Goal: Transaction & Acquisition: Purchase product/service

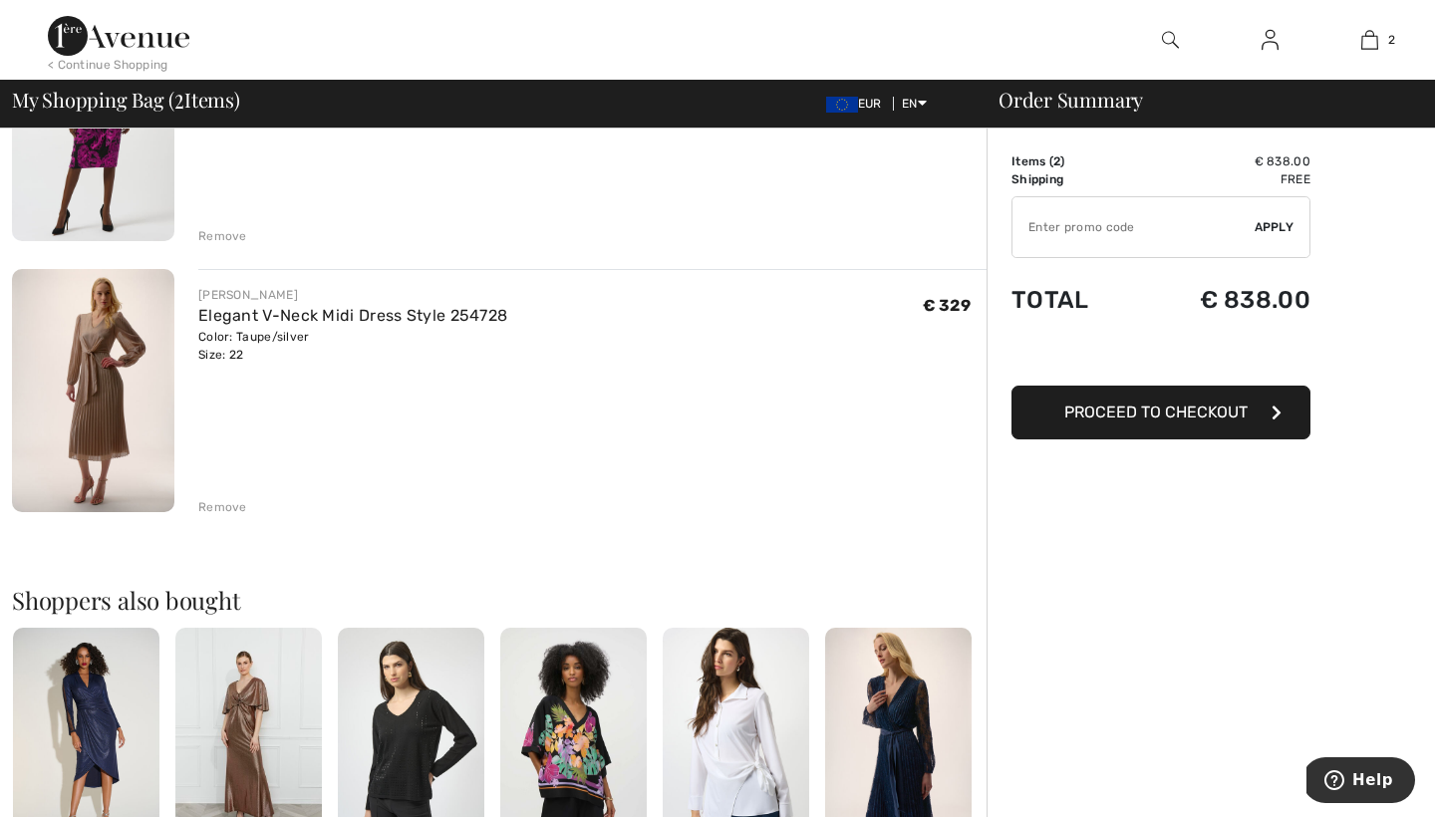
scroll to position [296, 0]
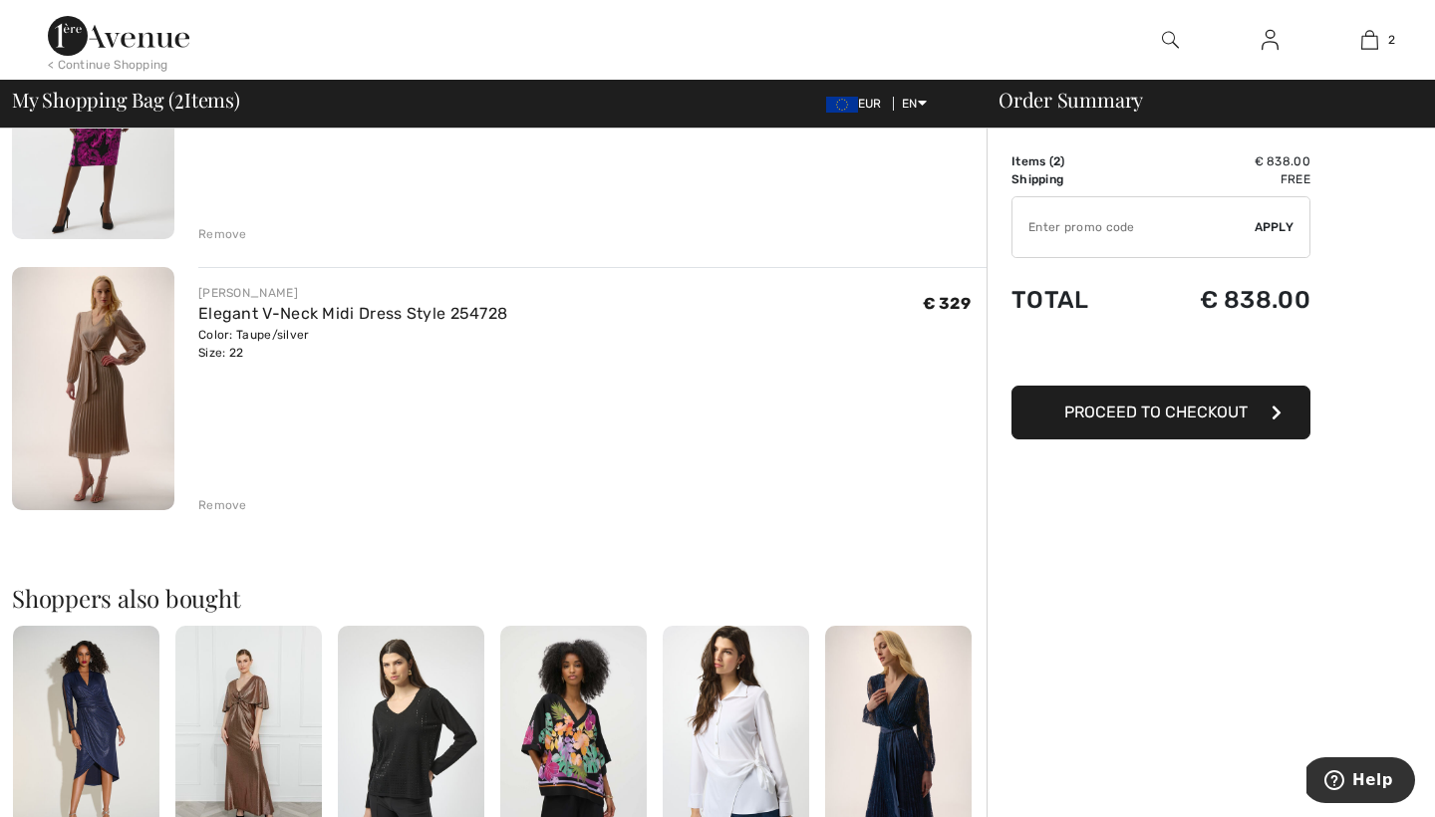
click at [120, 434] on img at bounding box center [93, 388] width 162 height 243
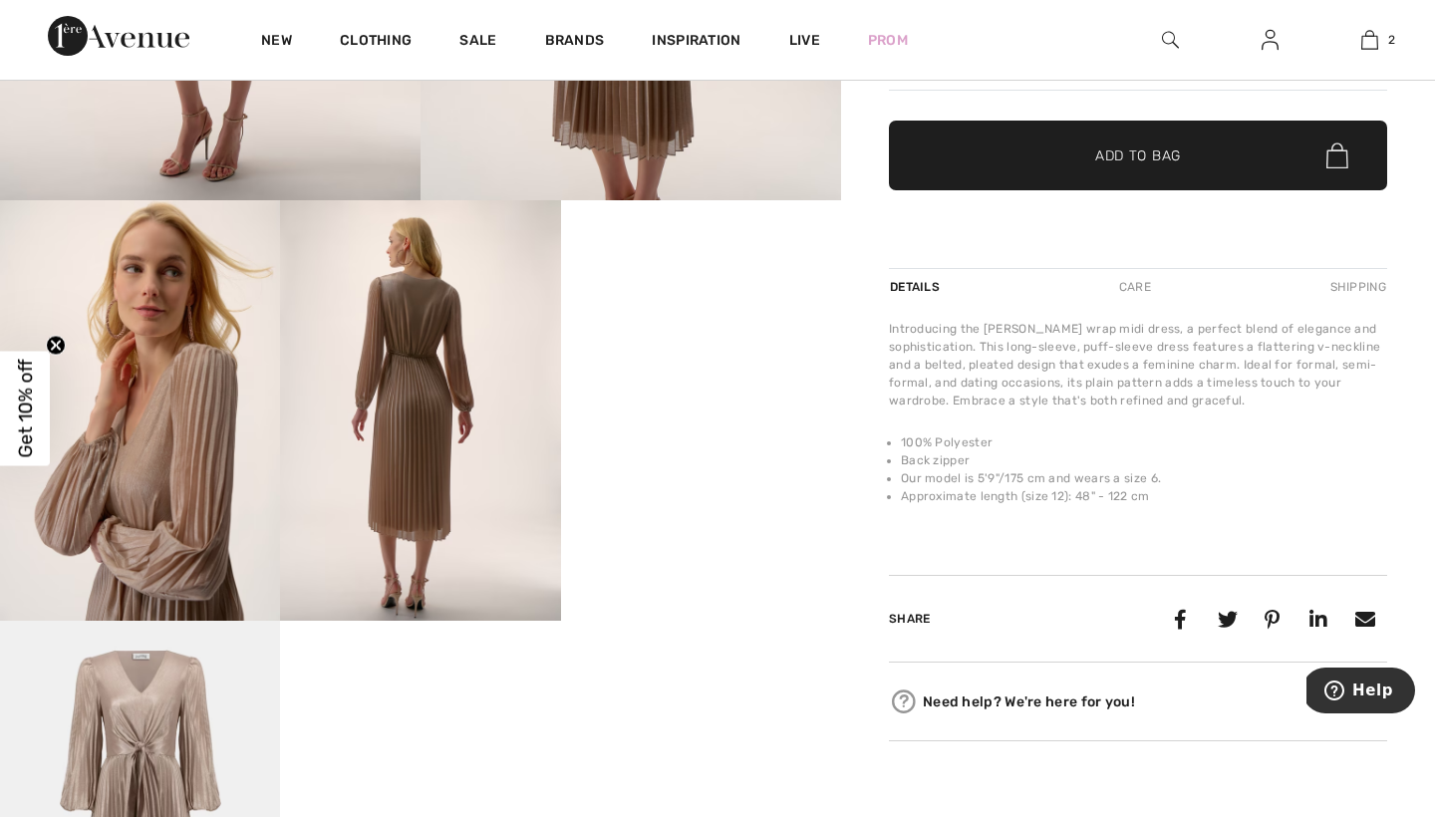
scroll to position [547, 0]
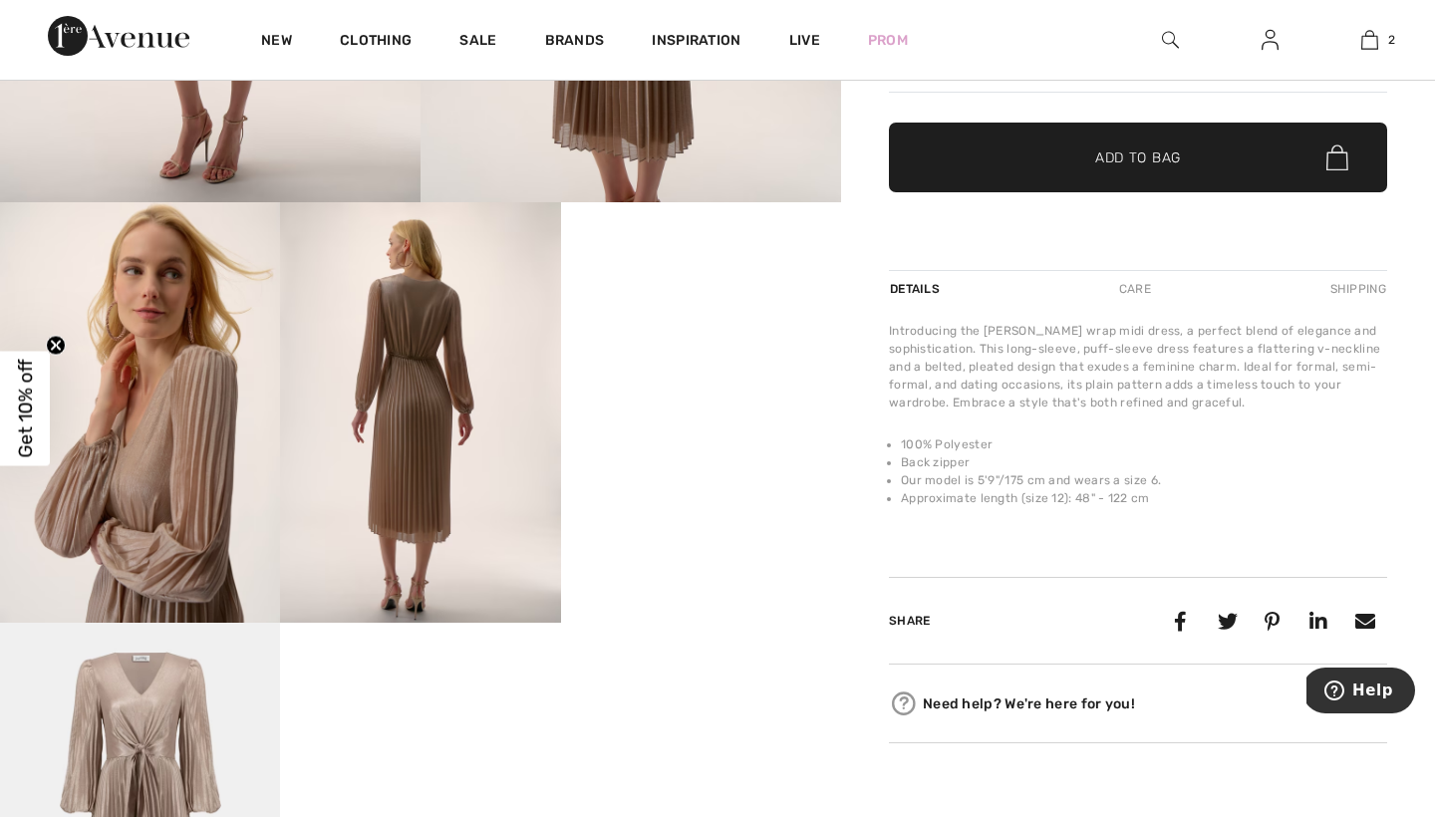
click at [690, 343] on video "Your browser does not support the video tag." at bounding box center [701, 272] width 280 height 141
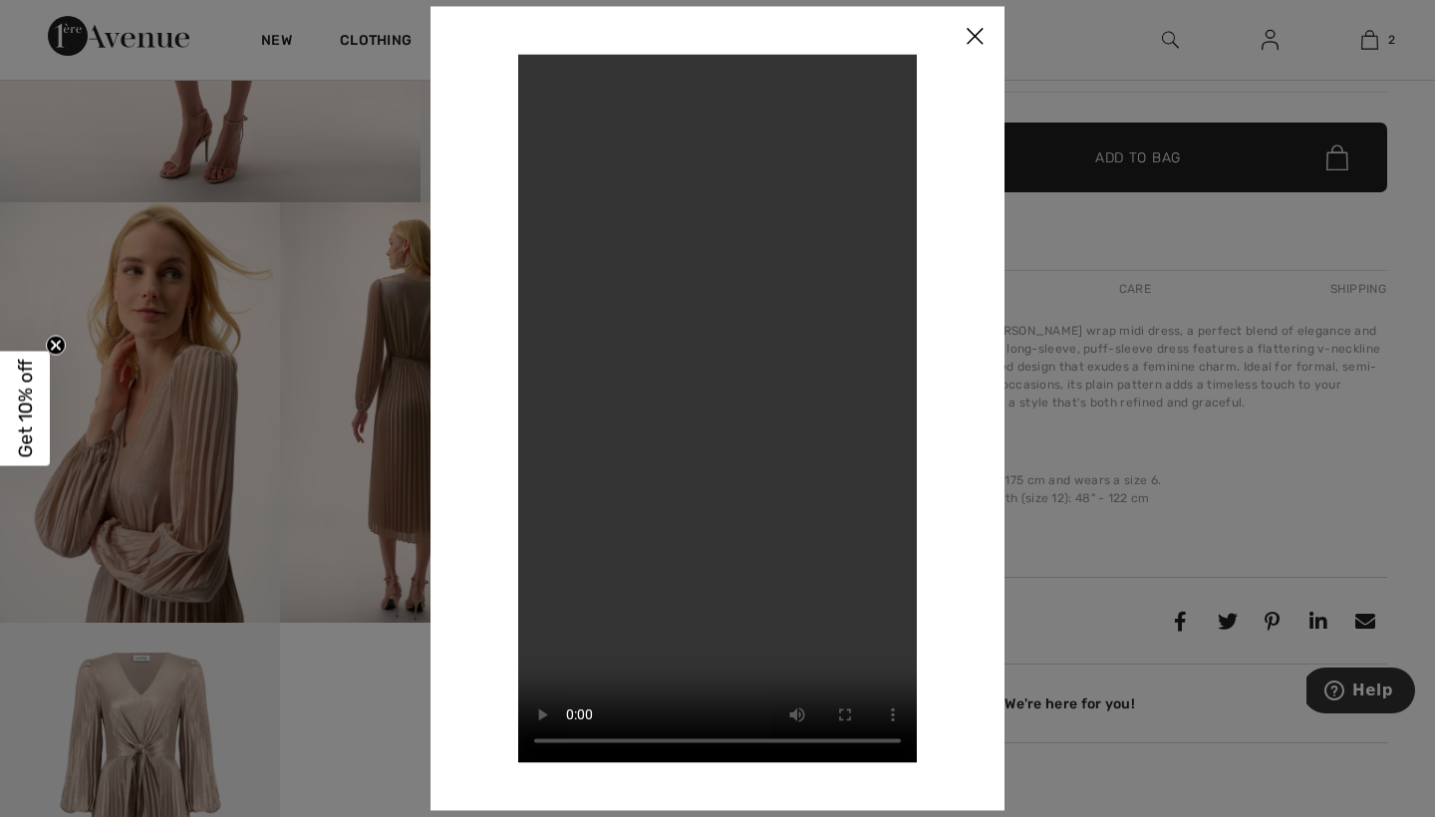
click at [977, 43] on img at bounding box center [975, 37] width 60 height 62
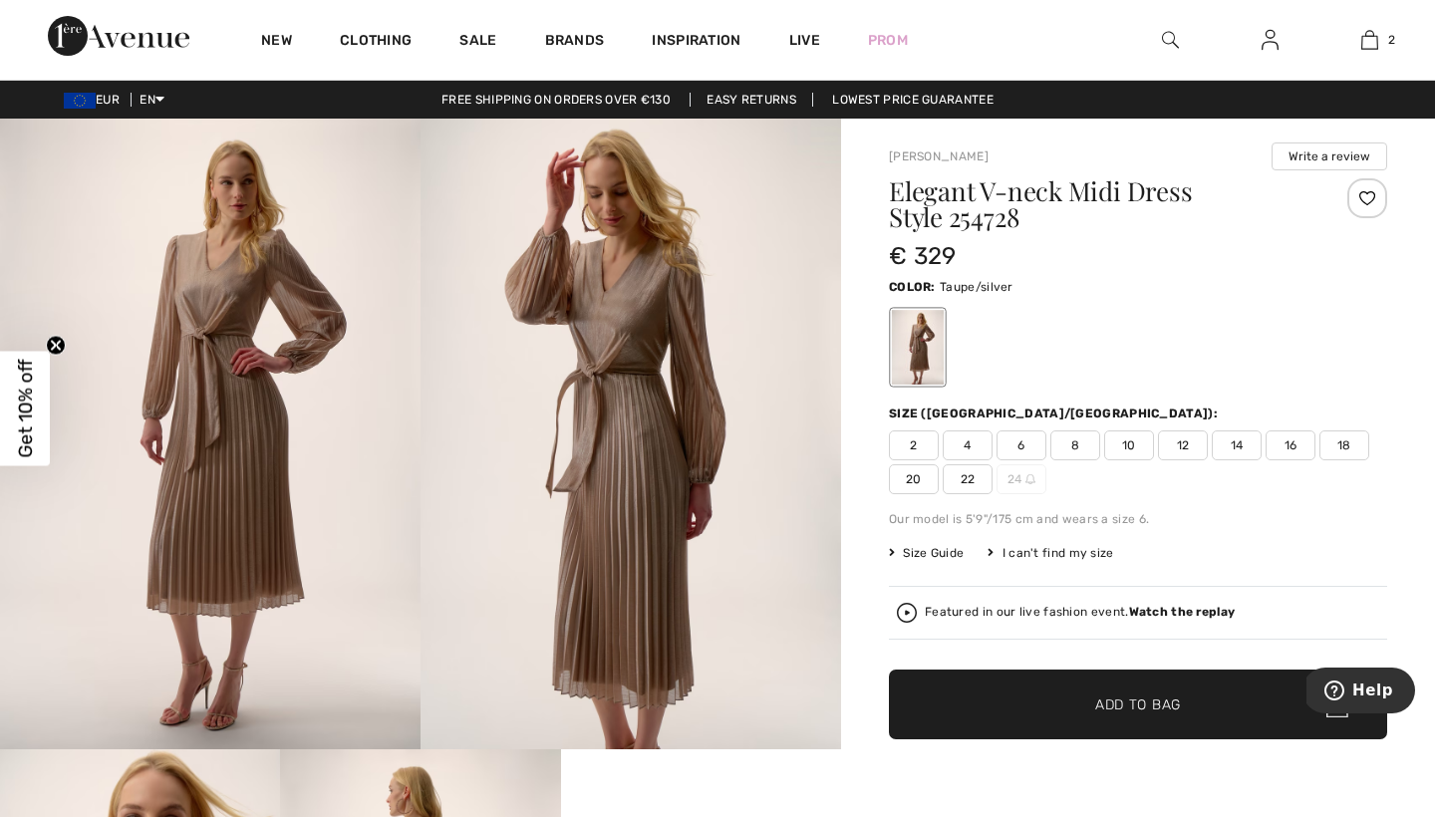
scroll to position [0, 0]
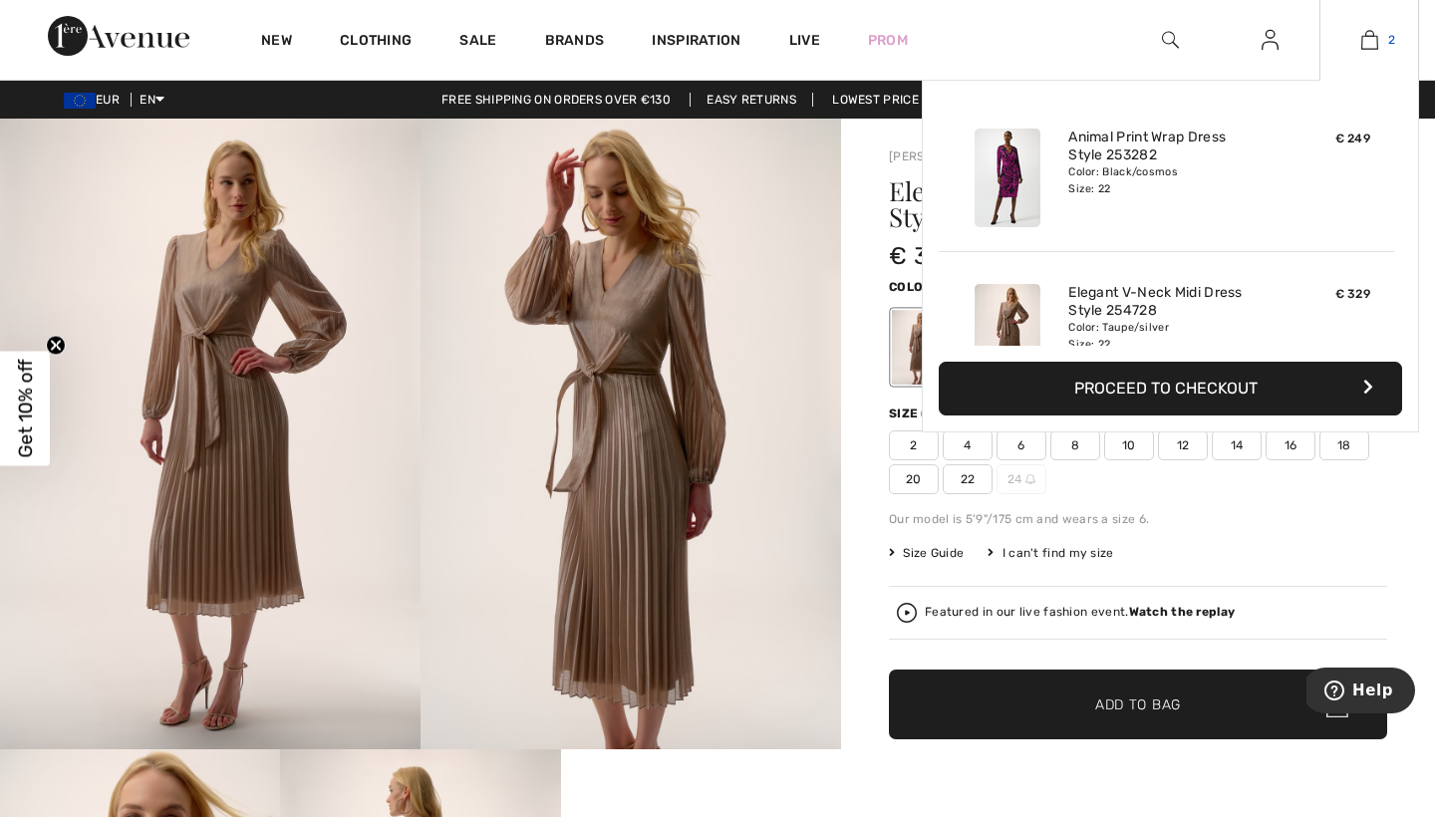
click at [1367, 29] on img at bounding box center [1370, 40] width 17 height 24
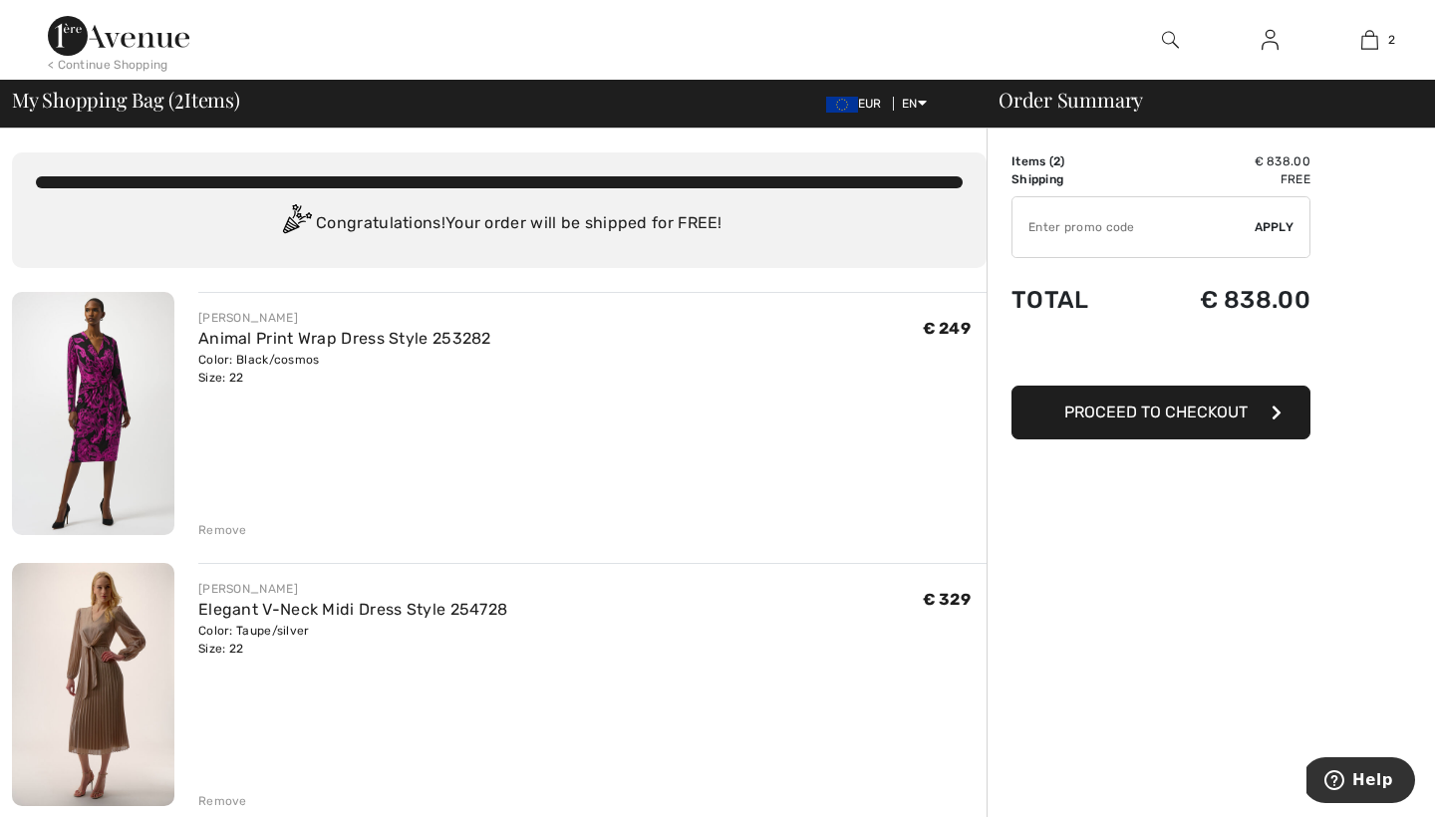
click at [1094, 236] on input "TEXT" at bounding box center [1134, 227] width 242 height 60
type input "LIVE10"
click at [1280, 220] on span "Apply" at bounding box center [1275, 227] width 40 height 18
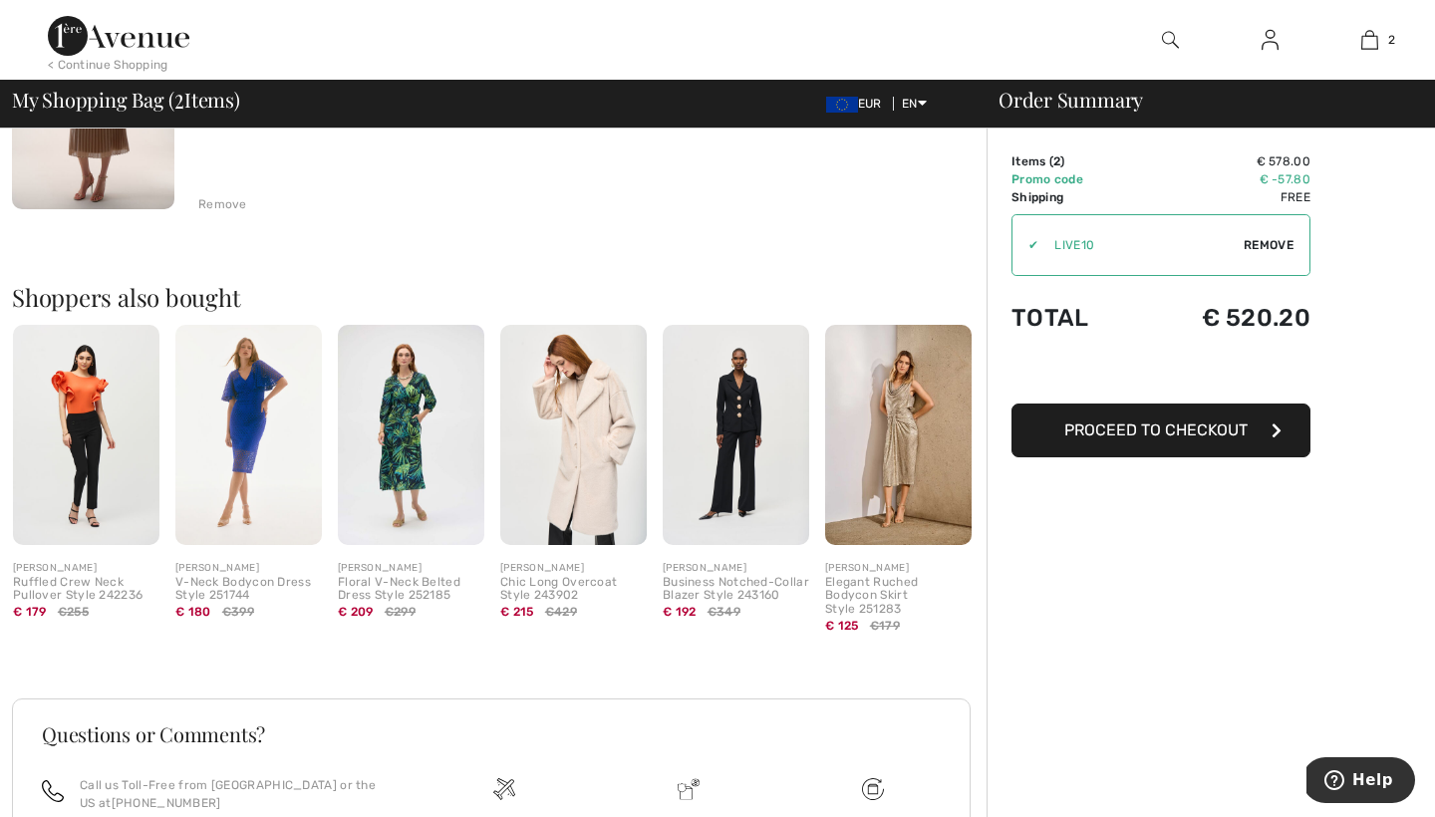
scroll to position [591, 0]
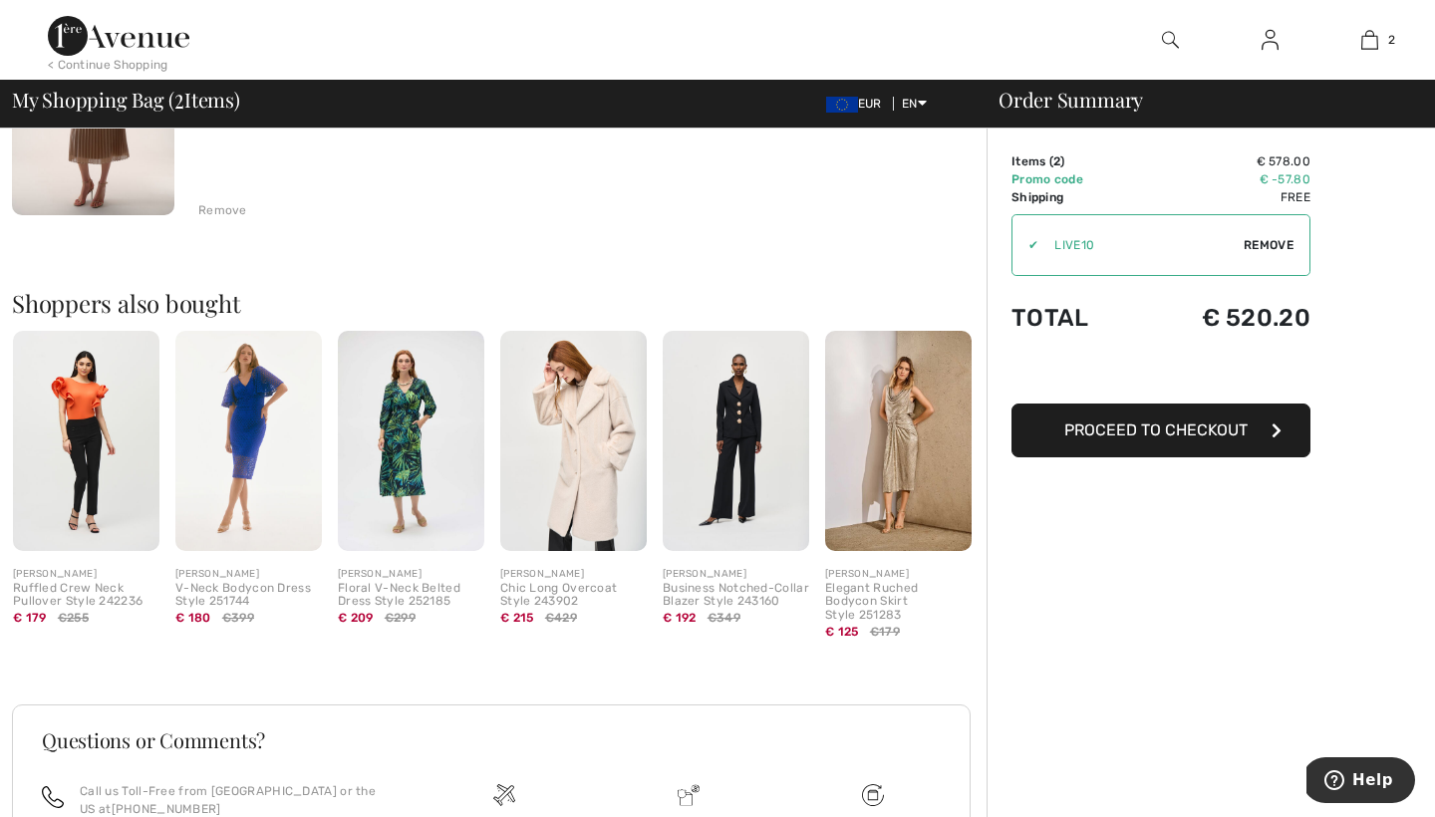
click at [901, 450] on img at bounding box center [898, 440] width 147 height 219
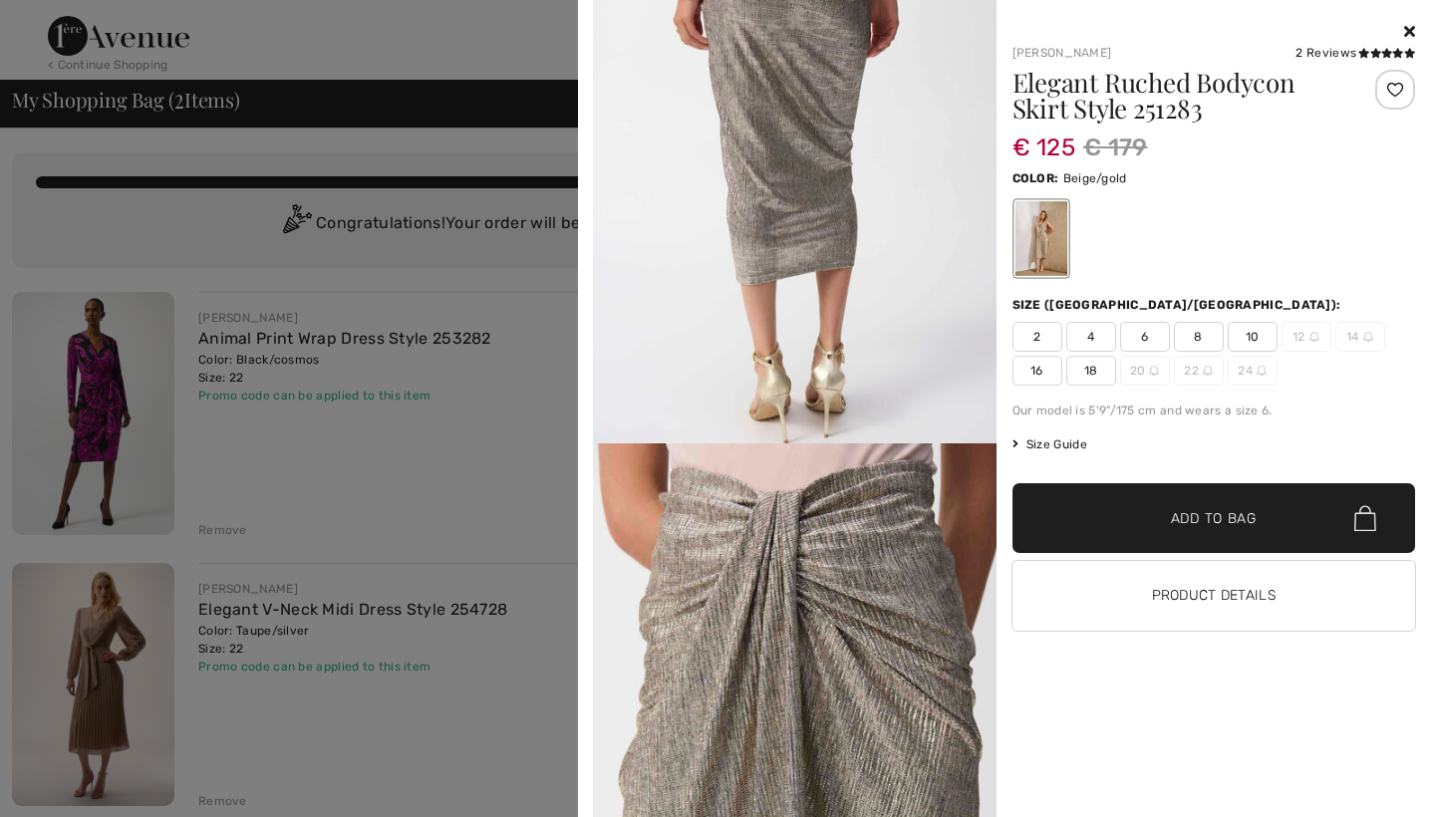
scroll to position [0, 0]
click at [1406, 24] on icon at bounding box center [1409, 31] width 11 height 16
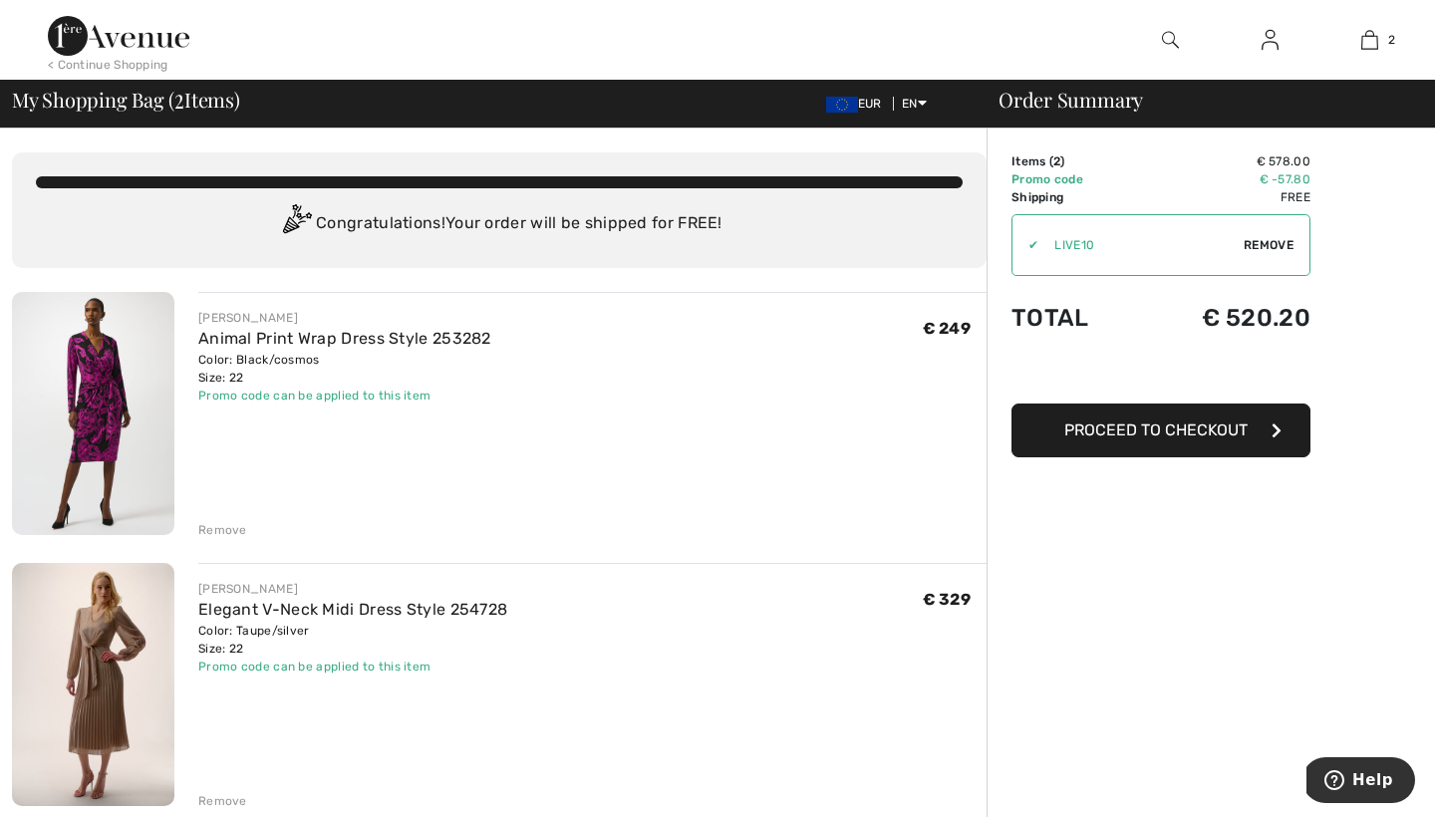
click at [1270, 46] on img at bounding box center [1270, 40] width 17 height 24
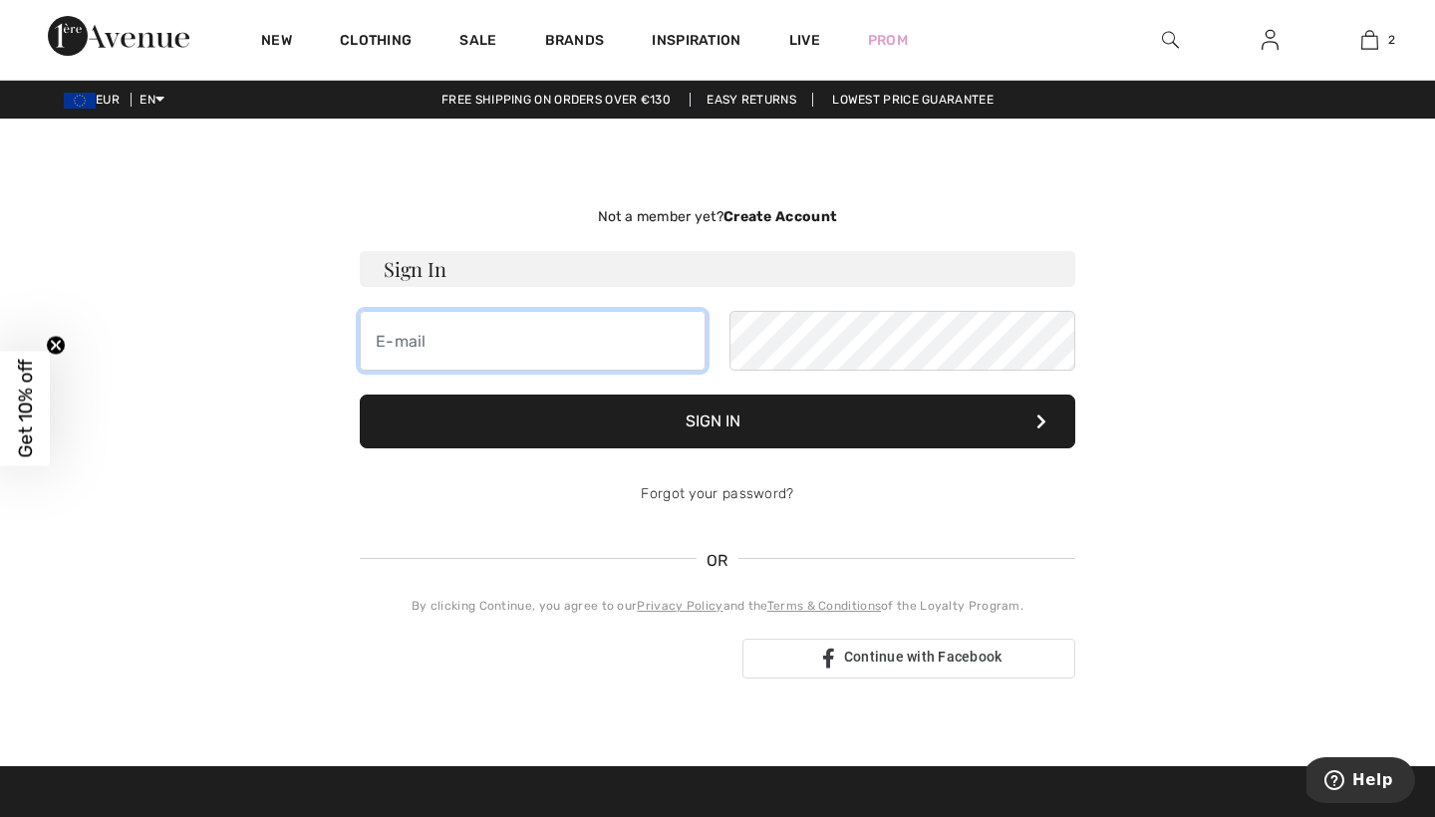
click at [688, 337] on input "email" at bounding box center [533, 341] width 346 height 60
click at [386, 337] on input "Cclaudia.mesker@hotmail.com" at bounding box center [533, 341] width 346 height 60
type input "claudia.mesker@hotmail.com"
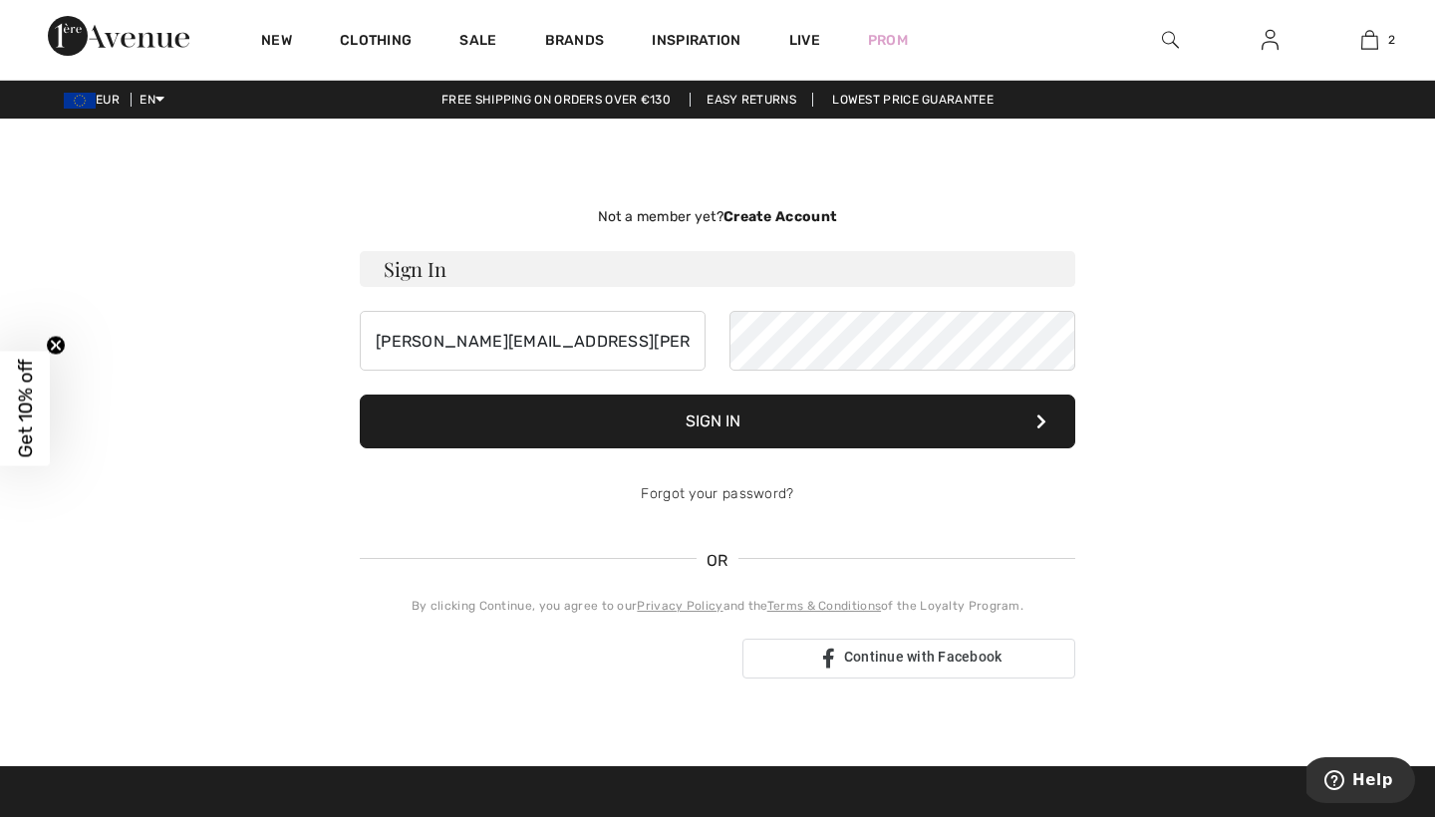
click at [847, 414] on button "Sign In" at bounding box center [718, 422] width 716 height 54
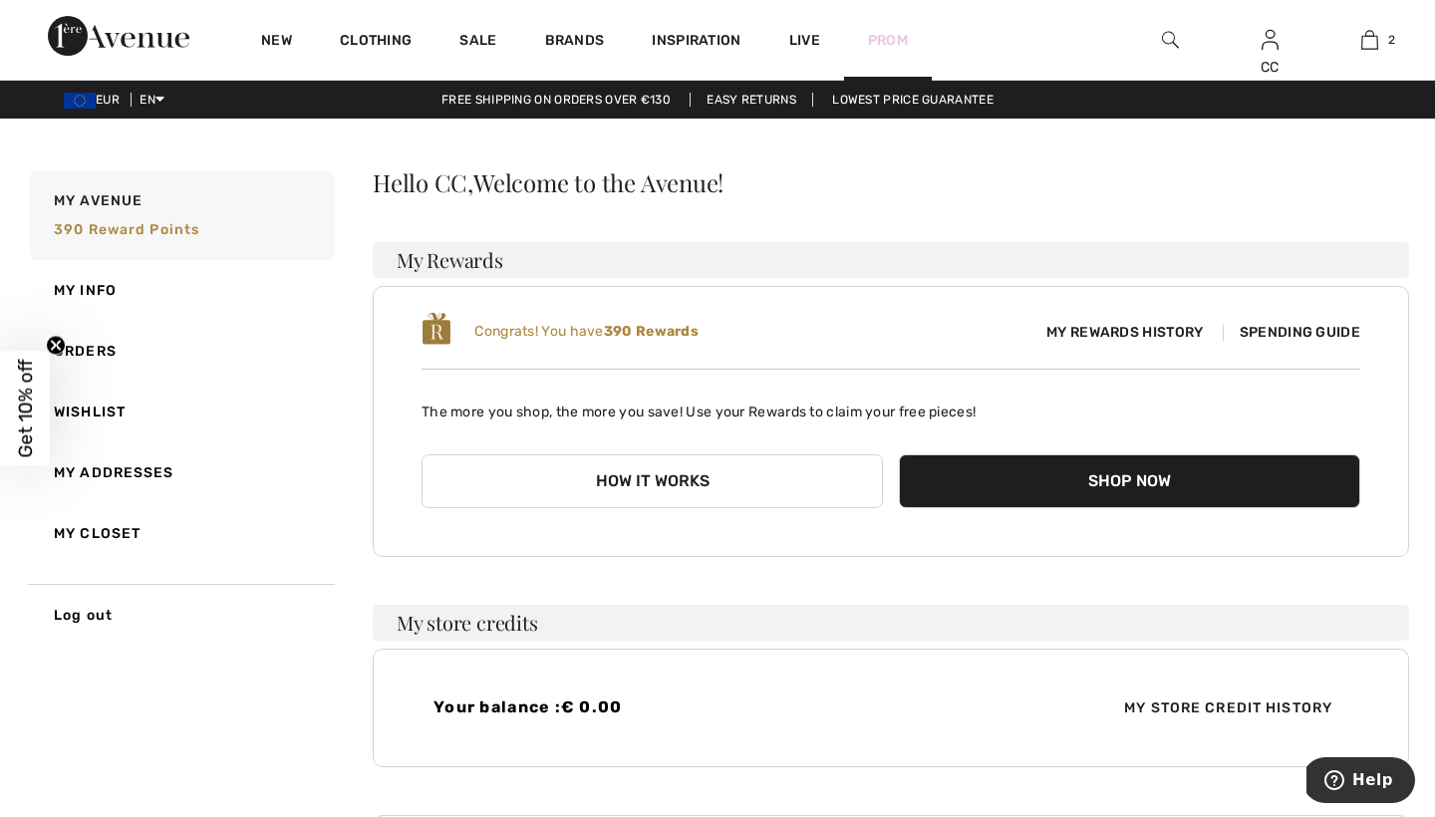
click at [889, 30] on link "Prom" at bounding box center [888, 40] width 40 height 21
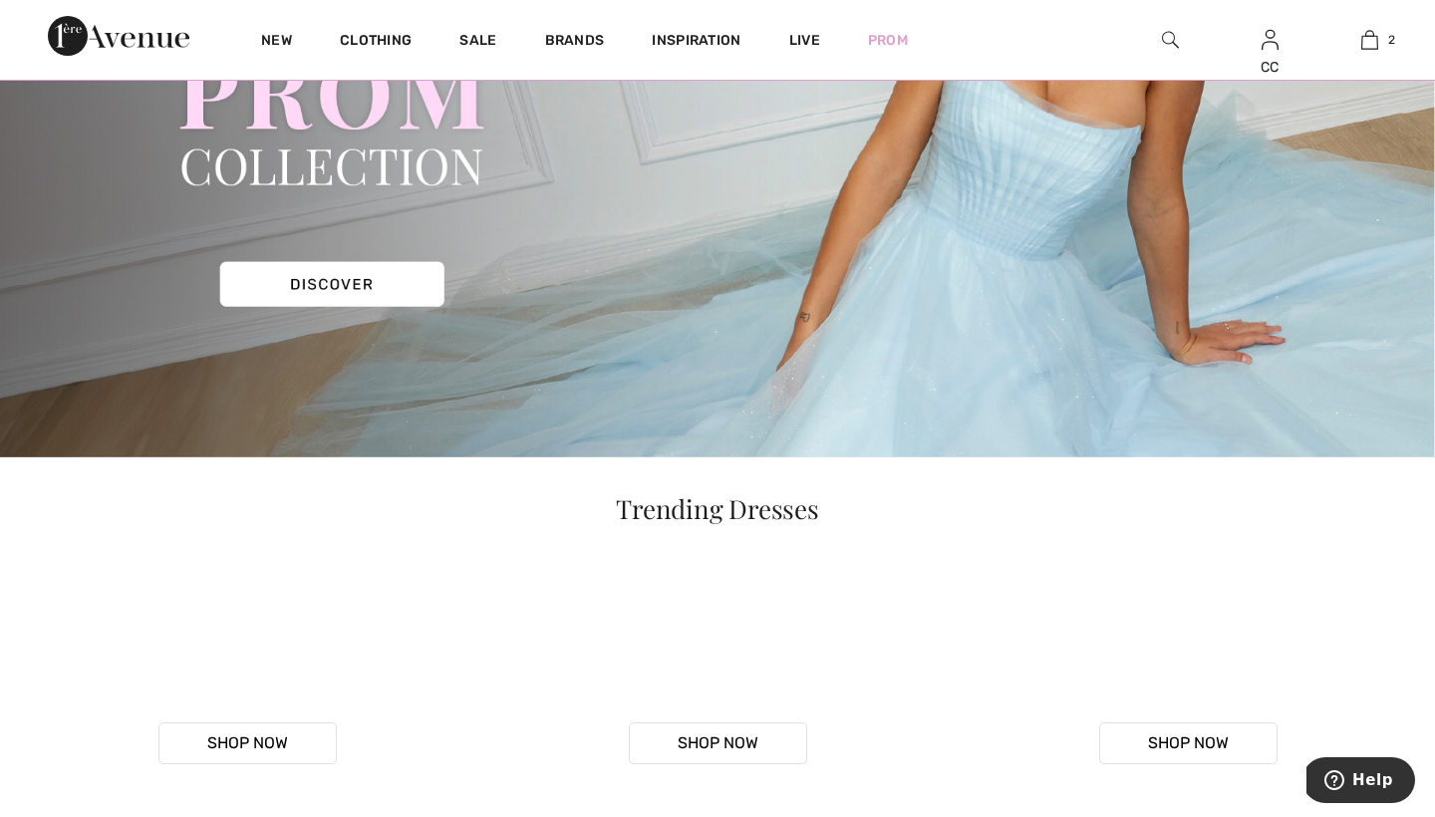
scroll to position [337, 0]
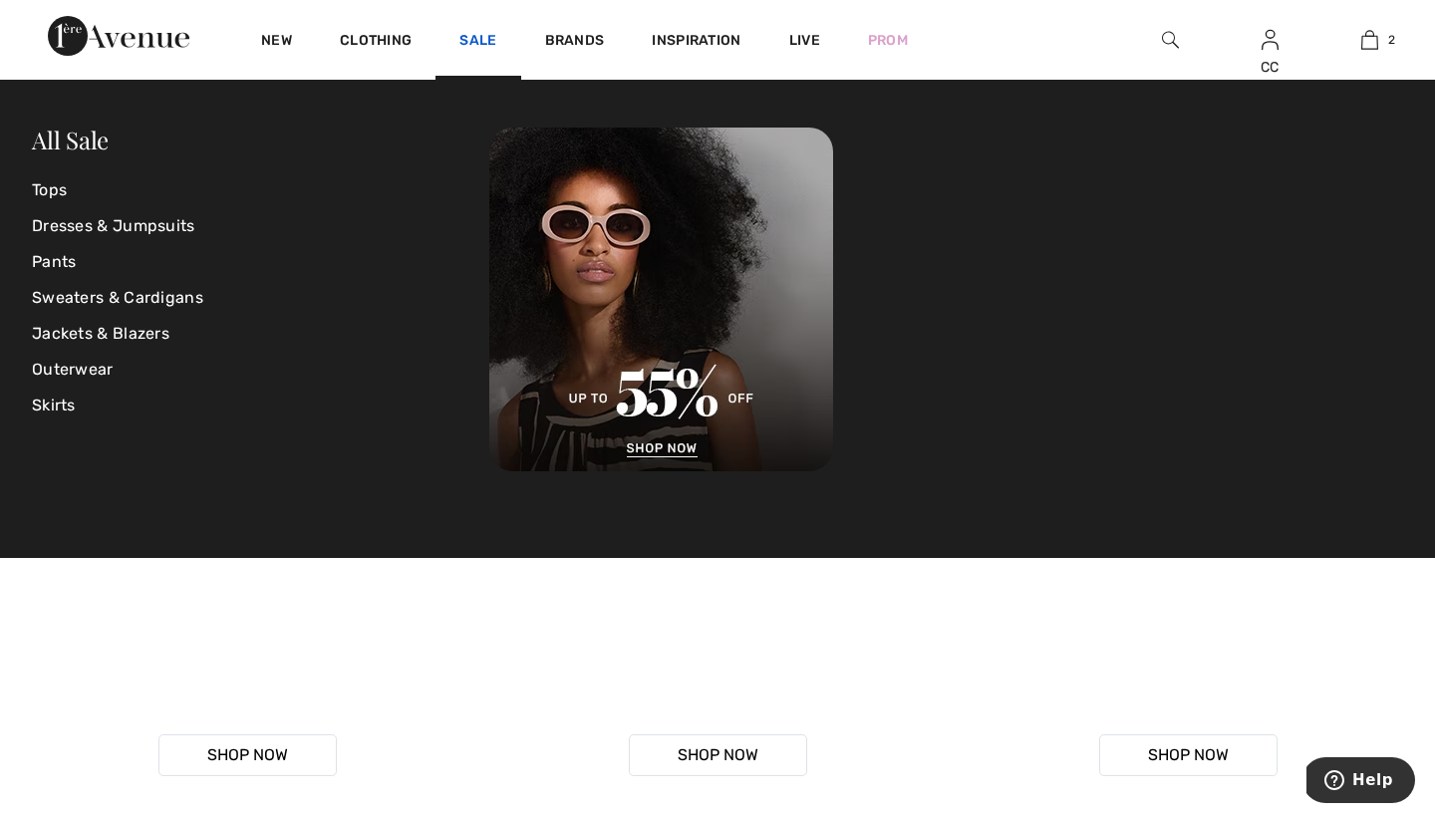
click at [491, 32] on link "Sale" at bounding box center [478, 42] width 37 height 21
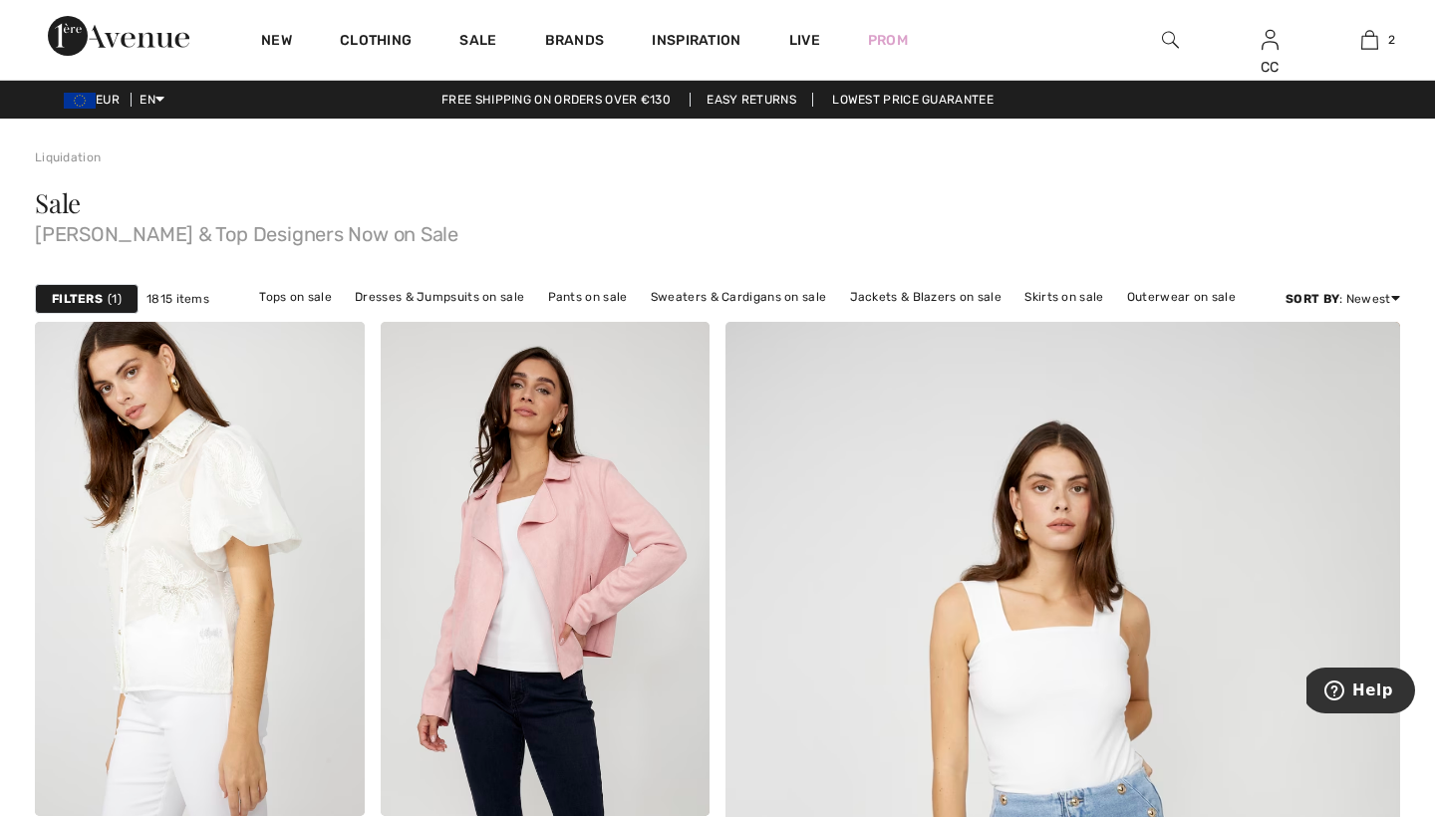
click at [99, 294] on strong "Filters" at bounding box center [77, 299] width 51 height 18
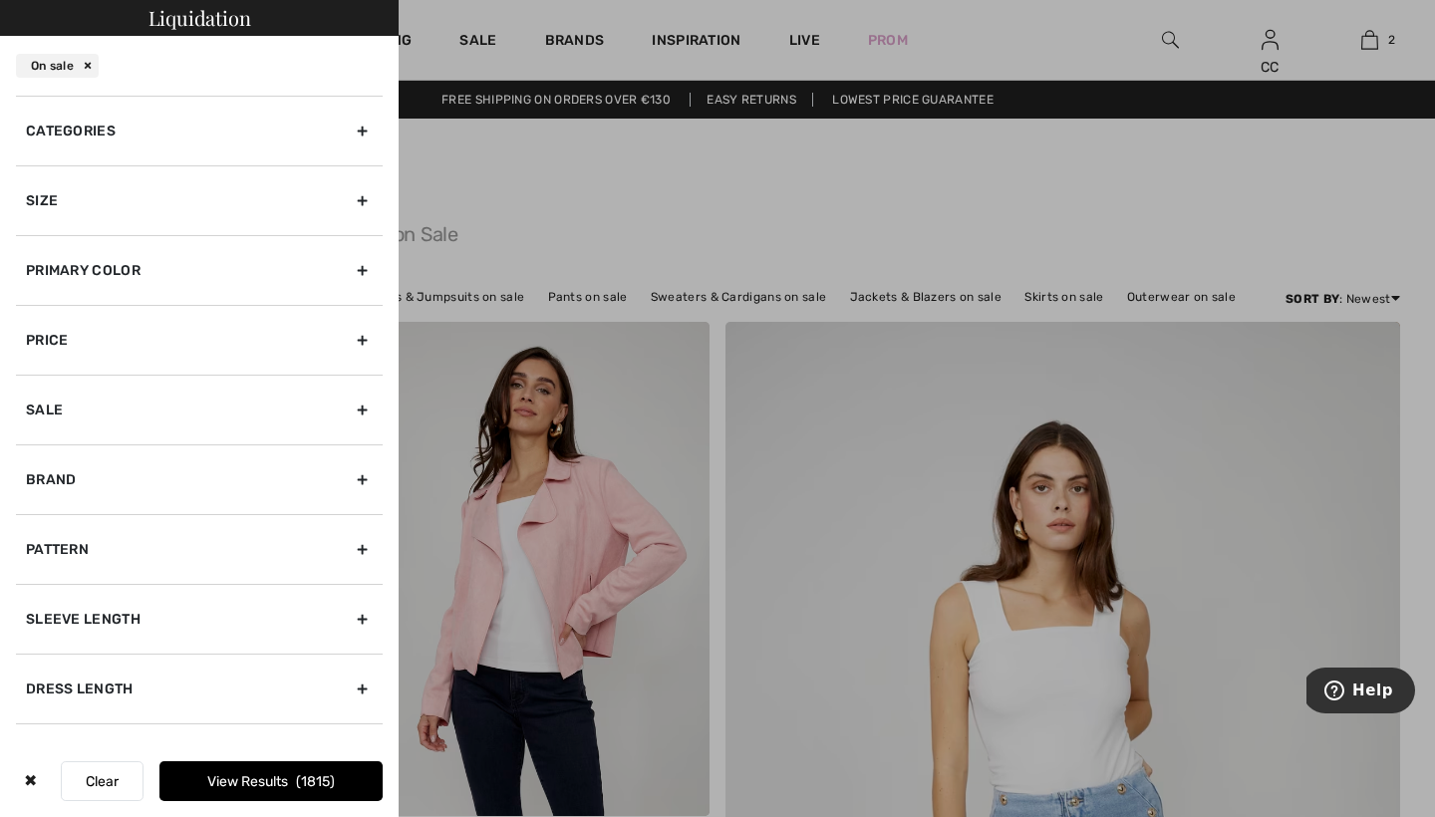
click at [164, 138] on div "Categories" at bounding box center [199, 131] width 367 height 70
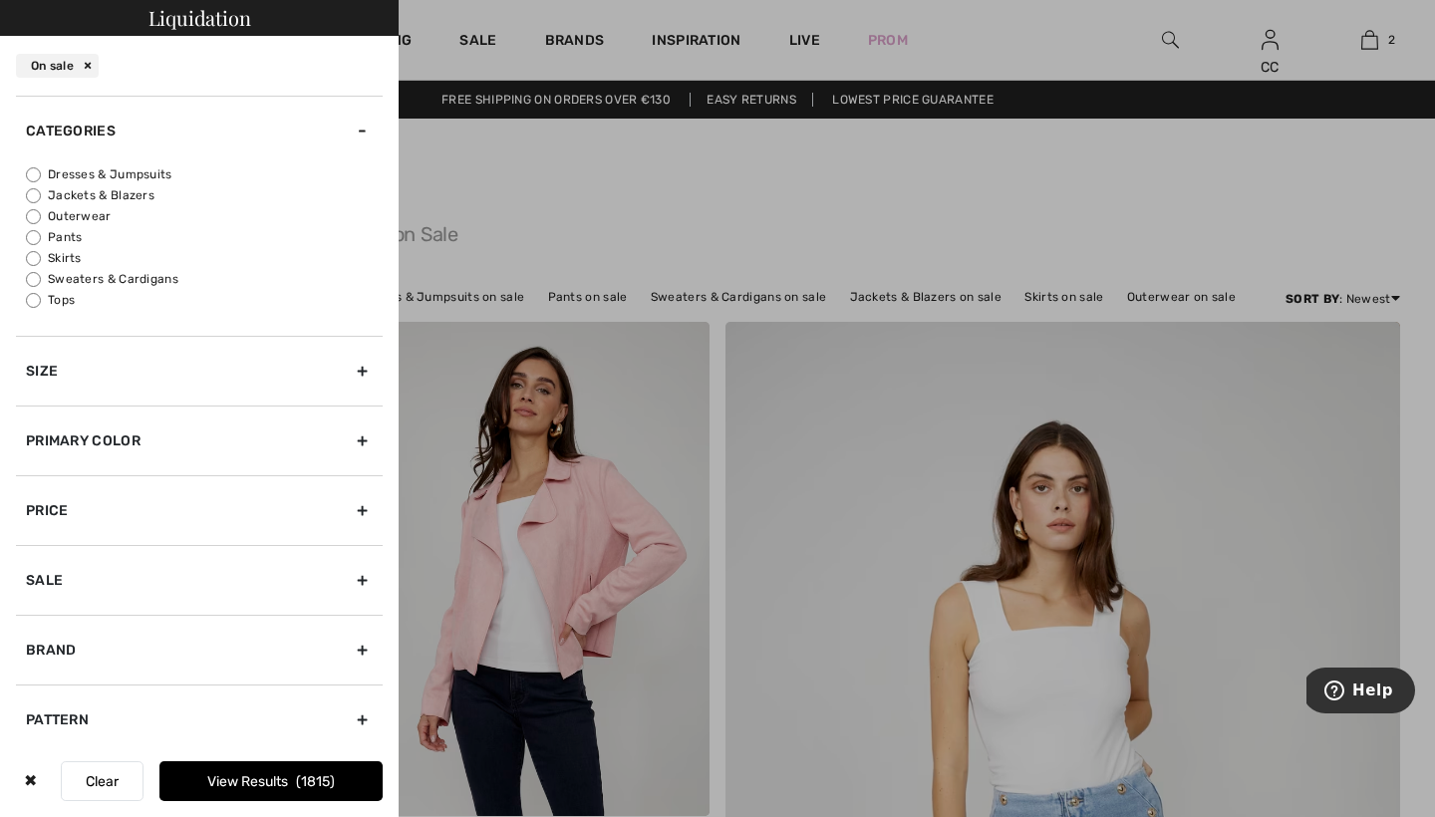
click at [155, 370] on div "Size" at bounding box center [199, 371] width 367 height 70
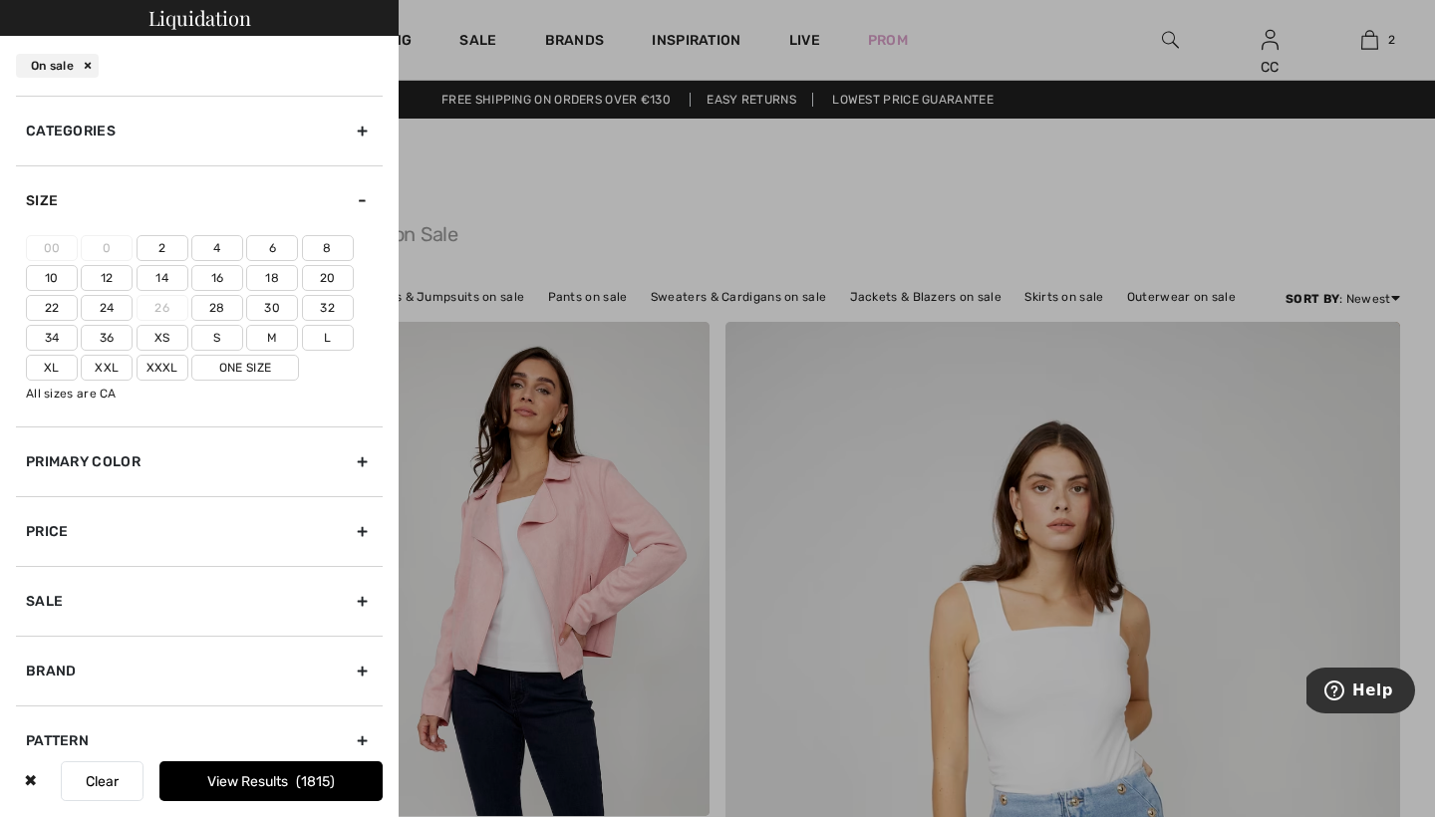
click at [159, 371] on label "Xxxl" at bounding box center [163, 368] width 52 height 26
click at [0, 0] on input"] "Xxxl" at bounding box center [0, 0] width 0 height 0
click at [107, 309] on label "24" at bounding box center [107, 308] width 52 height 26
click at [0, 0] on input"] "24" at bounding box center [0, 0] width 0 height 0
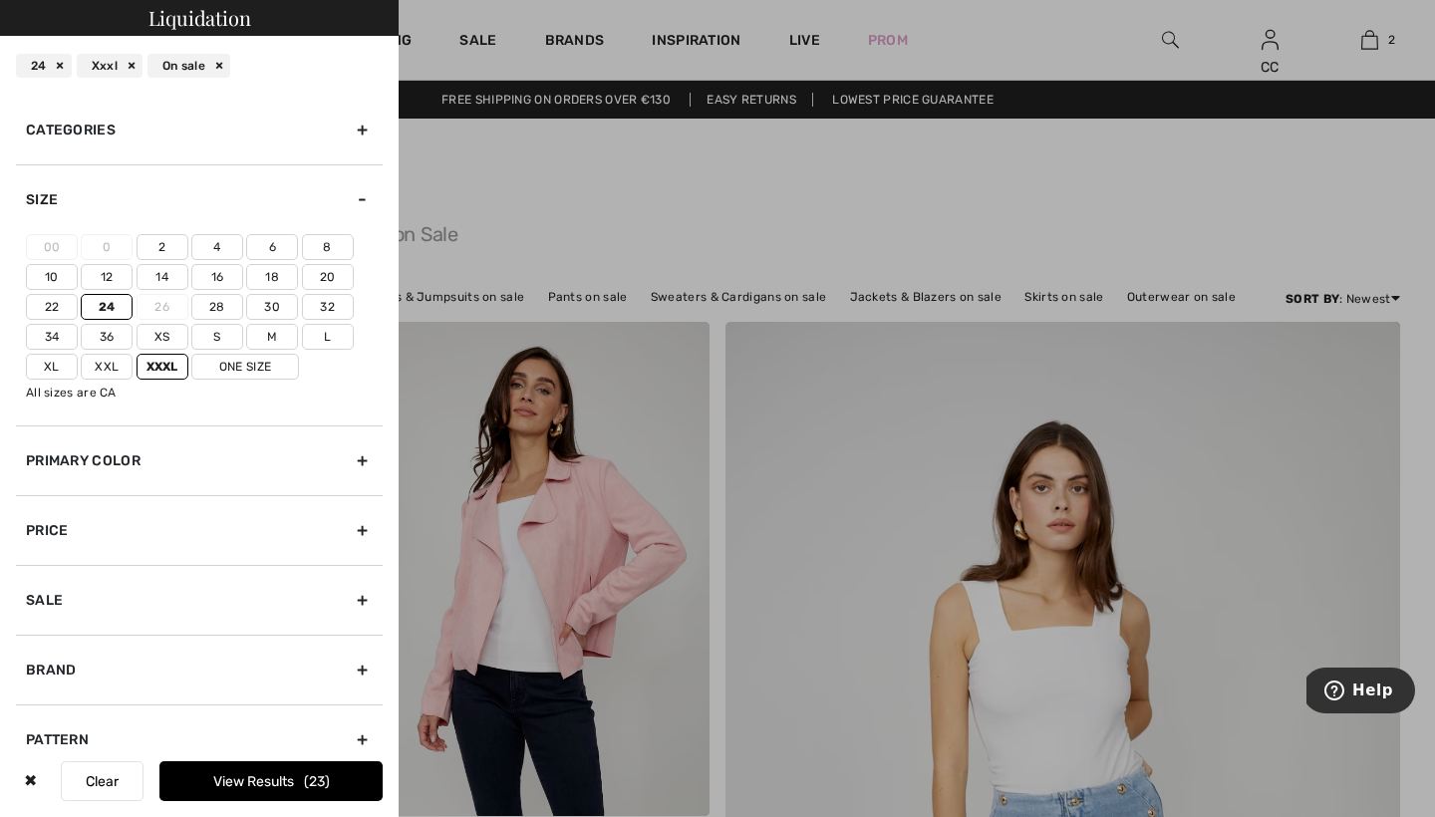
click at [61, 312] on label "22" at bounding box center [52, 307] width 52 height 26
click at [0, 0] on input"] "22" at bounding box center [0, 0] width 0 height 0
click at [104, 362] on label "Xxl" at bounding box center [107, 367] width 52 height 26
click at [0, 0] on input"] "Xxl" at bounding box center [0, 0] width 0 height 0
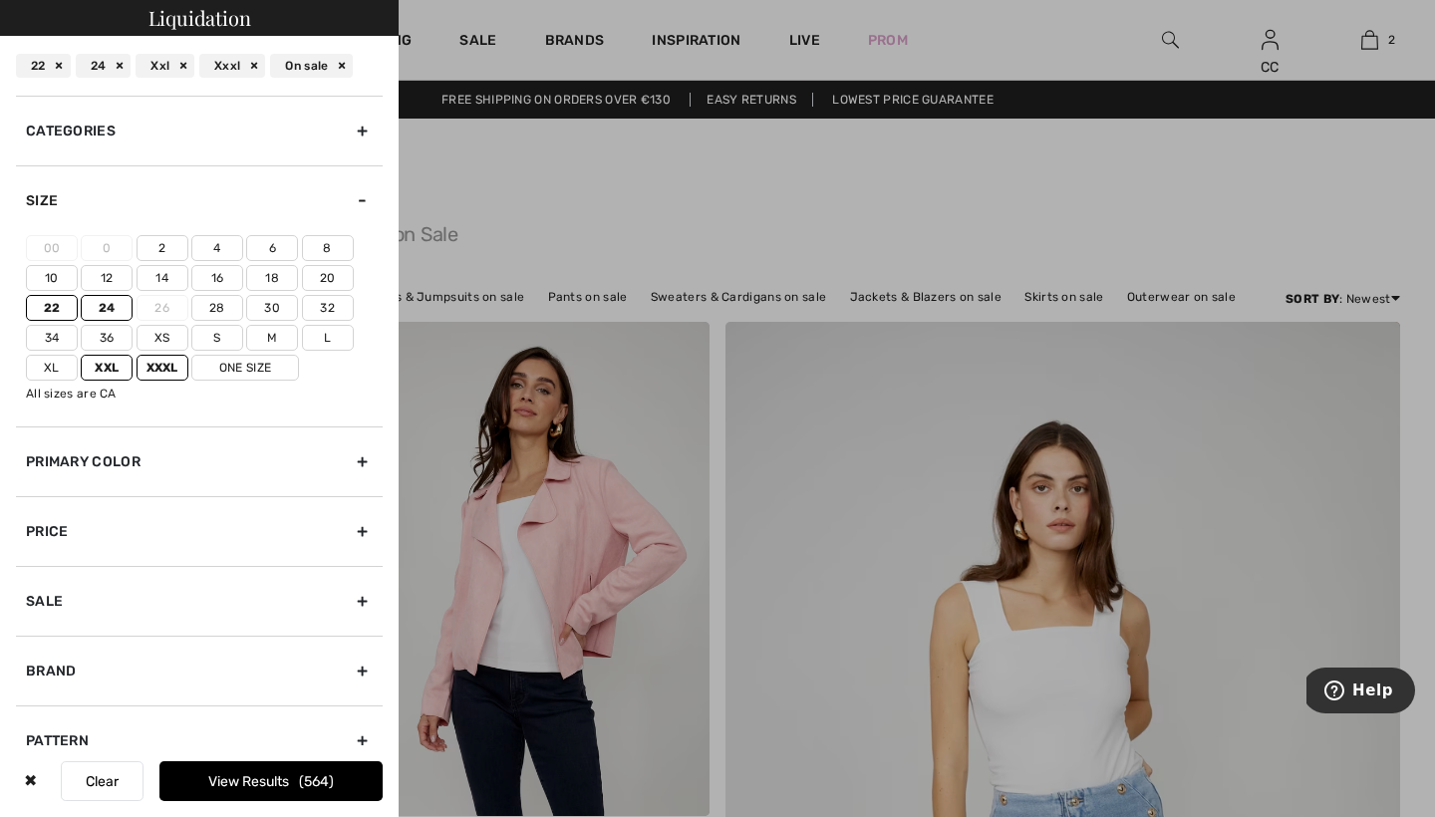
click at [115, 309] on label "24" at bounding box center [107, 308] width 52 height 26
click at [0, 0] on input"] "24" at bounding box center [0, 0] width 0 height 0
click at [53, 303] on label "22" at bounding box center [52, 308] width 52 height 26
click at [0, 0] on input"] "22" at bounding box center [0, 0] width 0 height 0
click at [94, 366] on label "Xxl" at bounding box center [107, 368] width 52 height 26
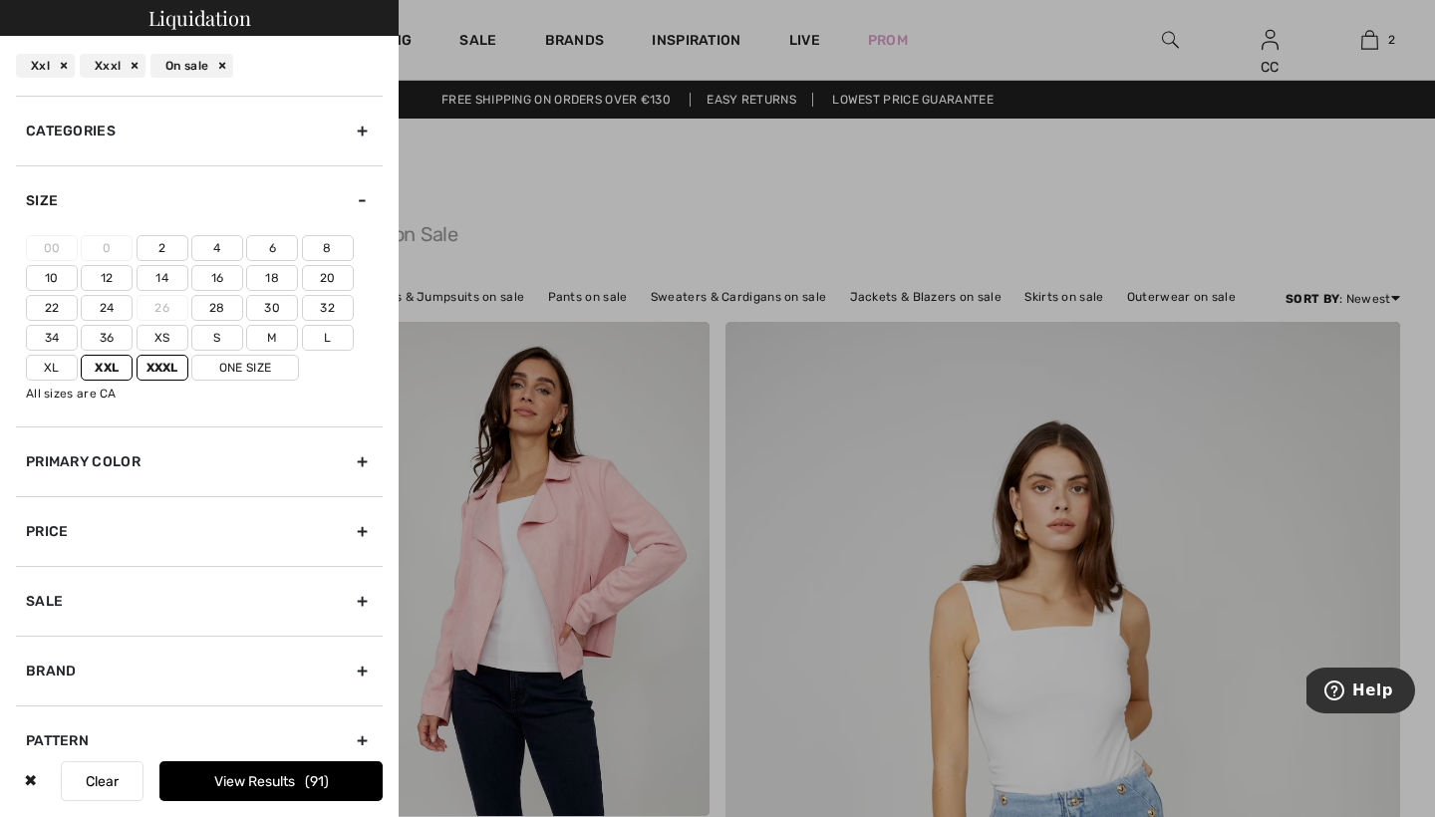
click at [0, 0] on input"] "Xxl" at bounding box center [0, 0] width 0 height 0
click at [215, 301] on label "28" at bounding box center [217, 308] width 52 height 26
click at [0, 0] on input"] "28" at bounding box center [0, 0] width 0 height 0
click at [251, 772] on button "View Results 6" at bounding box center [270, 782] width 223 height 40
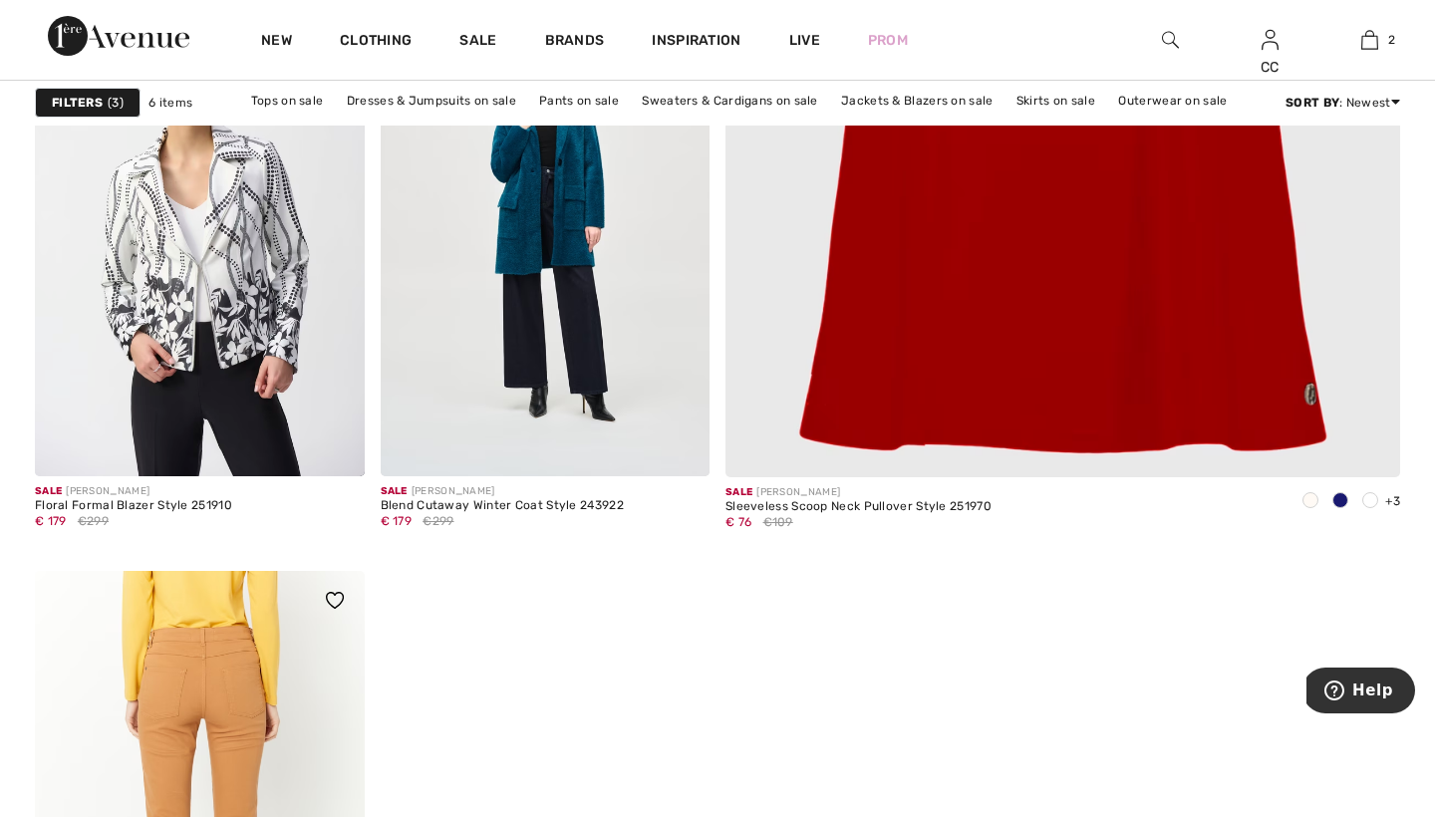
scroll to position [930, 0]
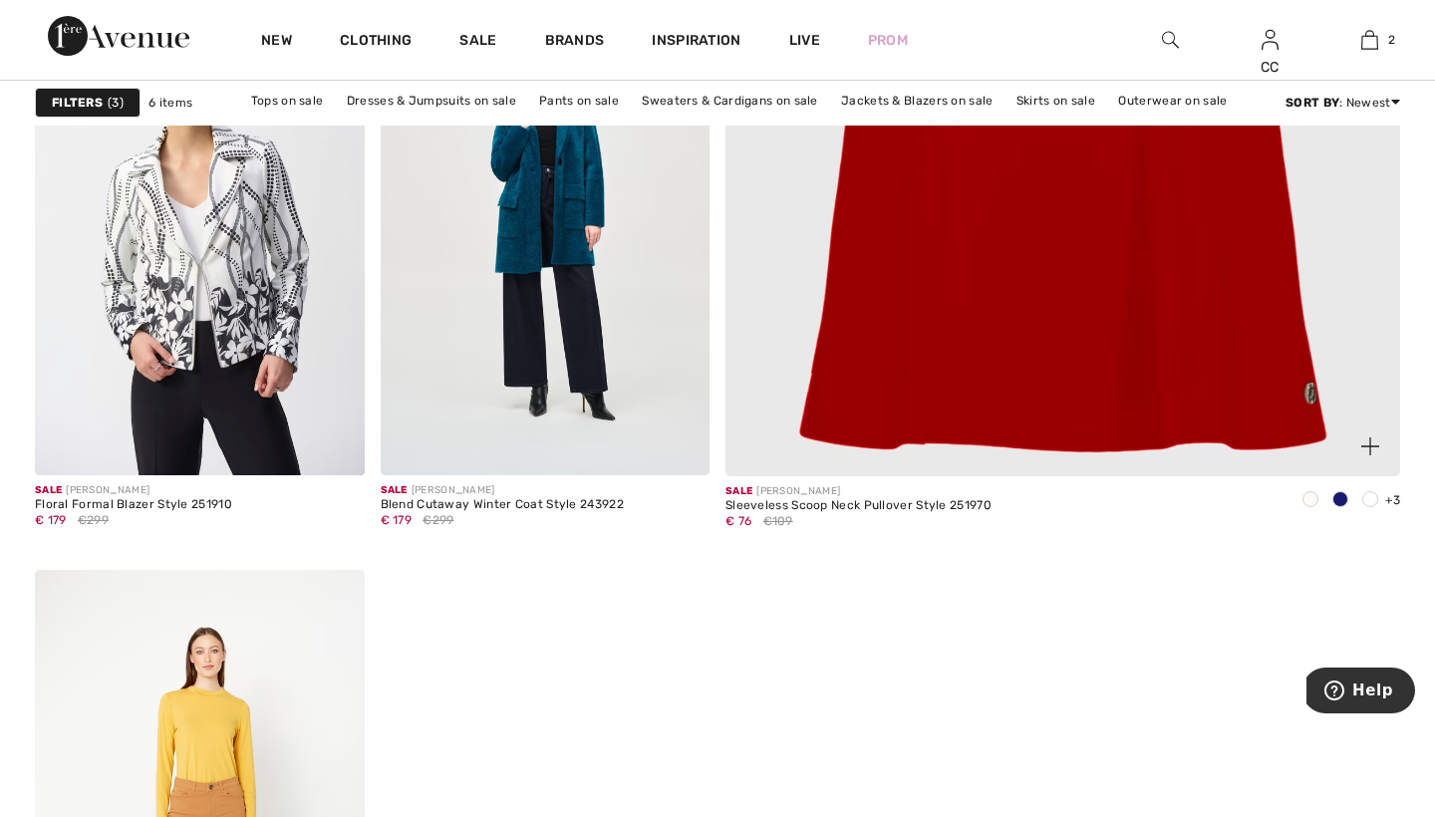
click at [1005, 343] on img at bounding box center [1062, -1] width 809 height 1215
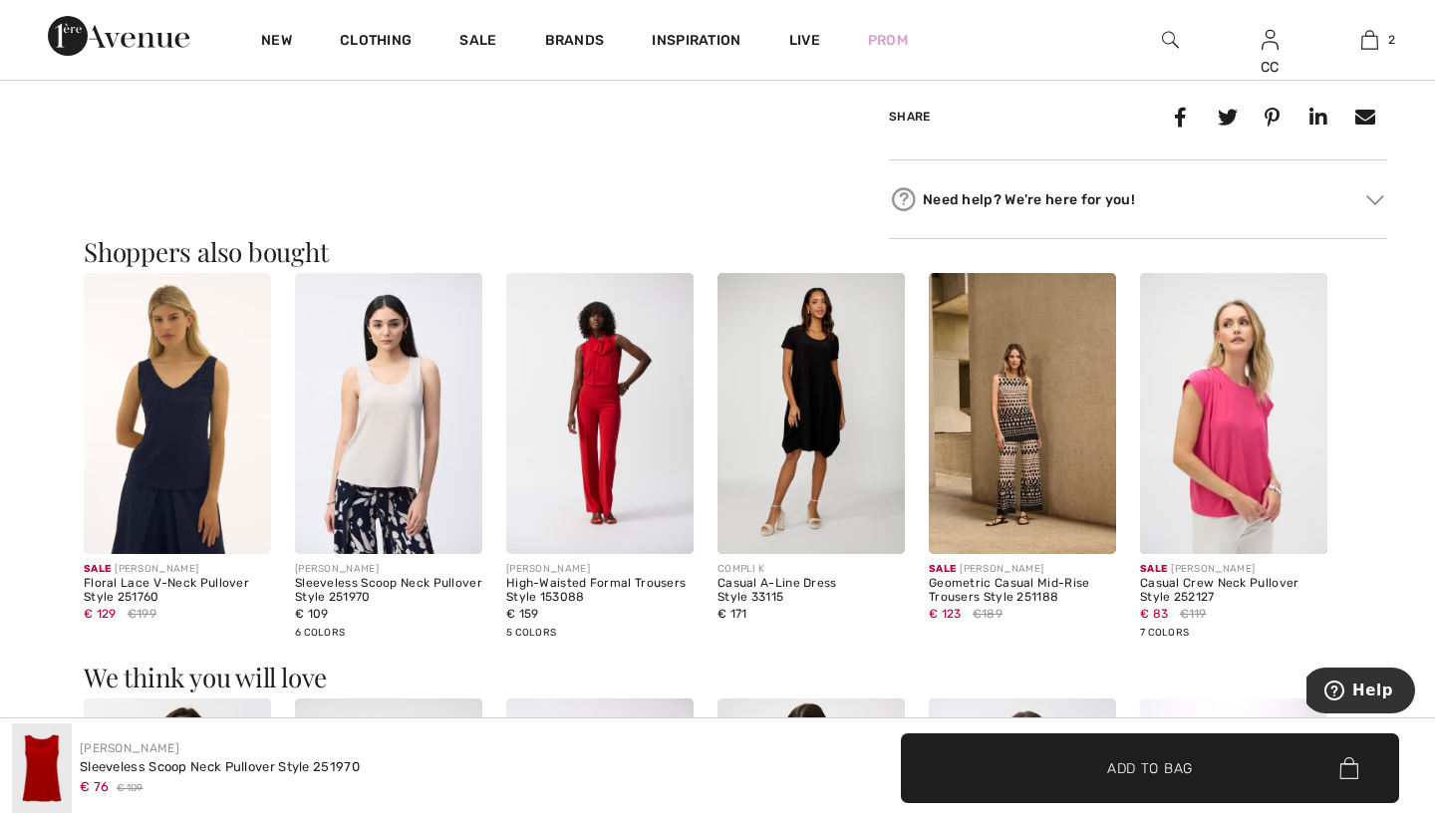
scroll to position [987, 0]
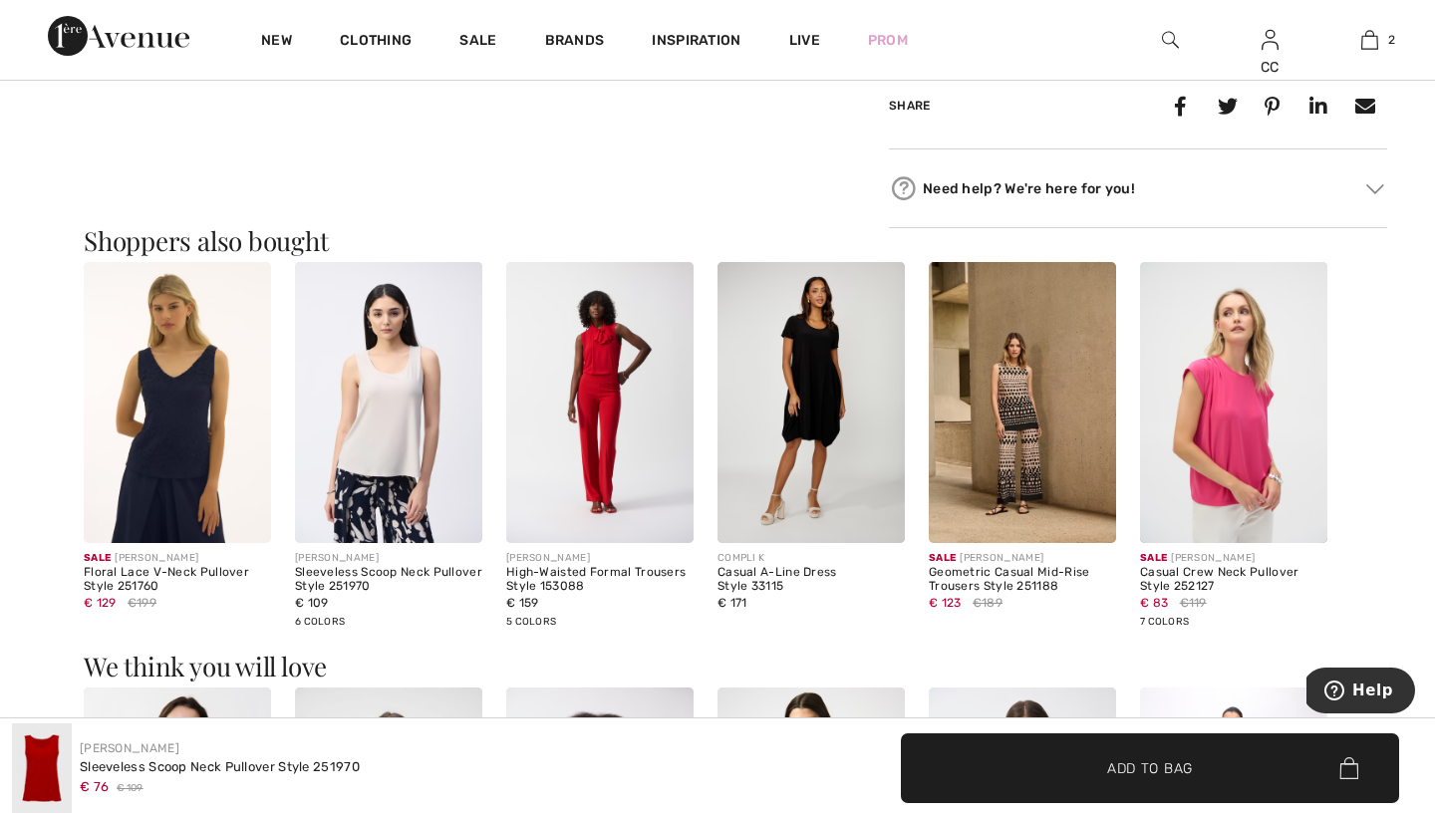
click at [628, 455] on img at bounding box center [599, 402] width 187 height 281
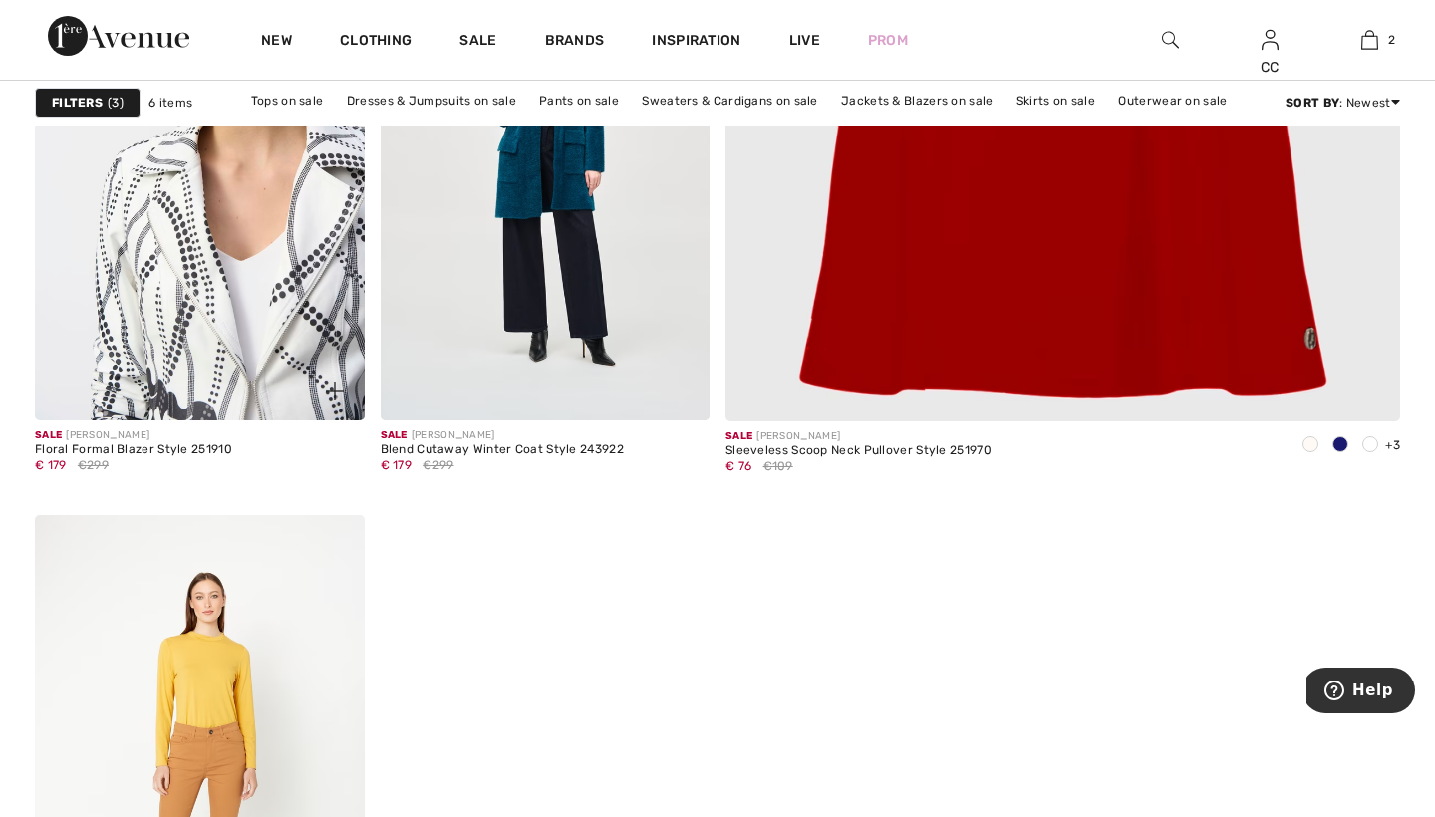
scroll to position [977, 0]
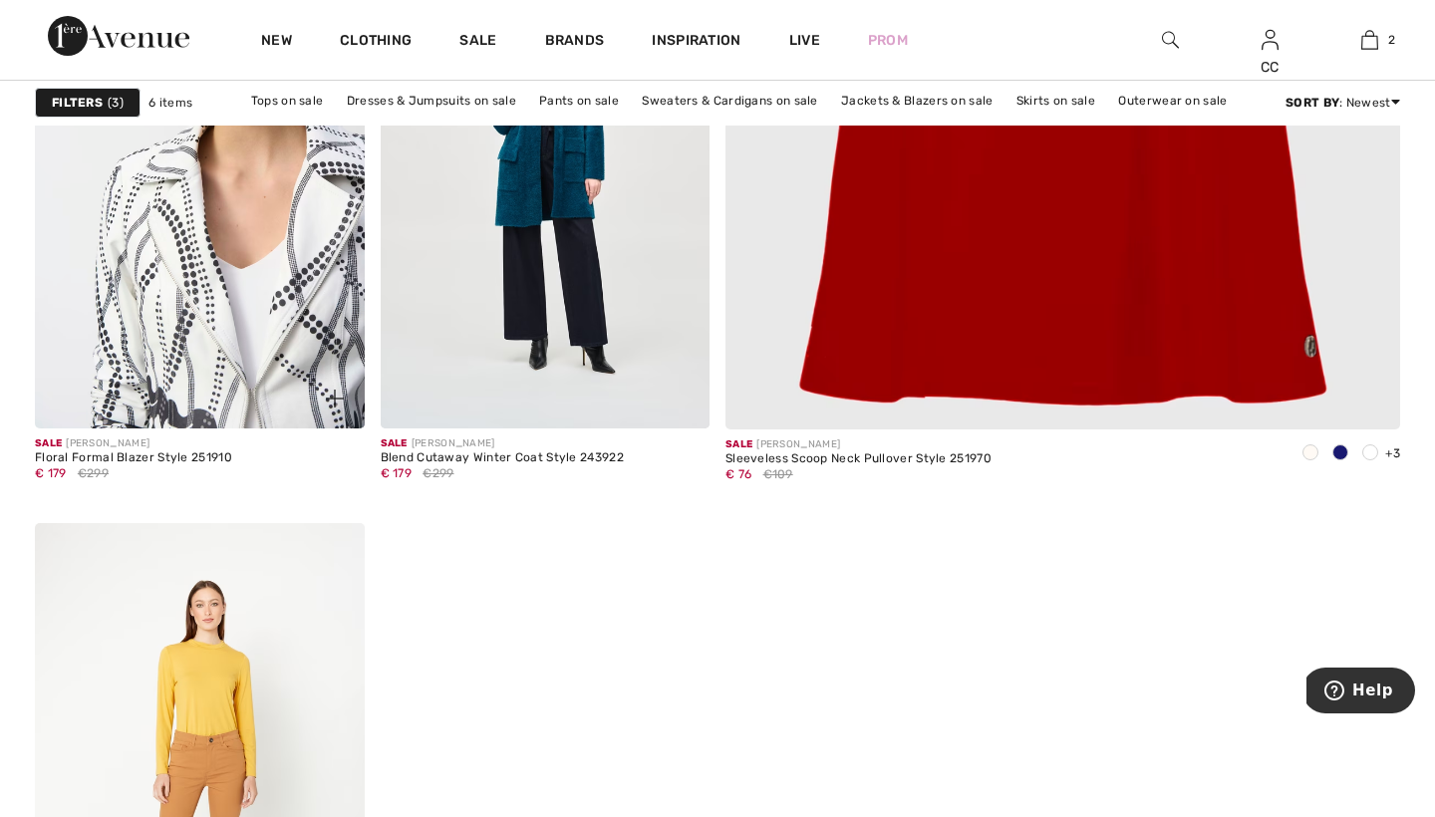
click at [167, 282] on img at bounding box center [200, 181] width 330 height 494
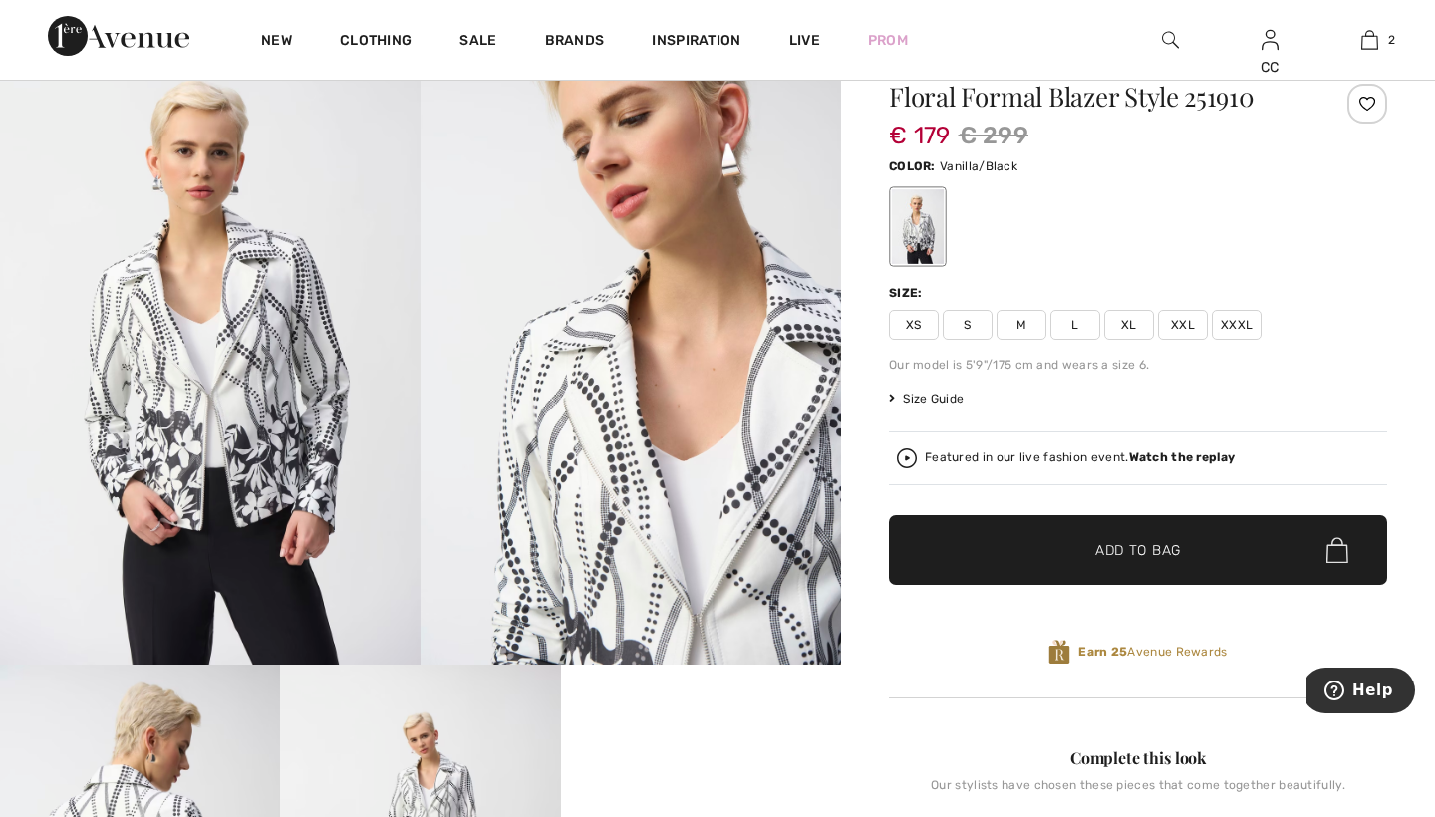
scroll to position [59, 0]
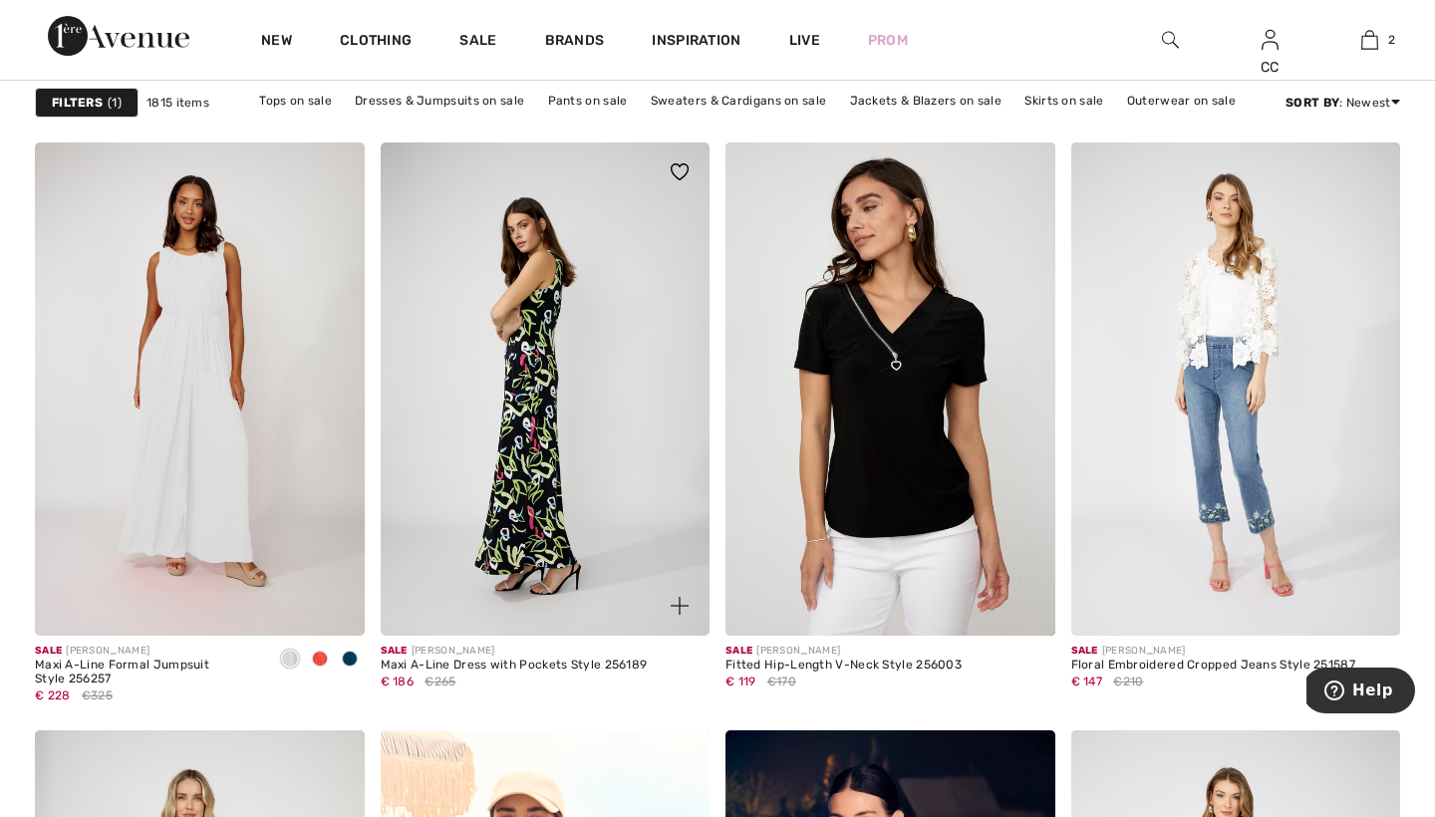
scroll to position [1397, 0]
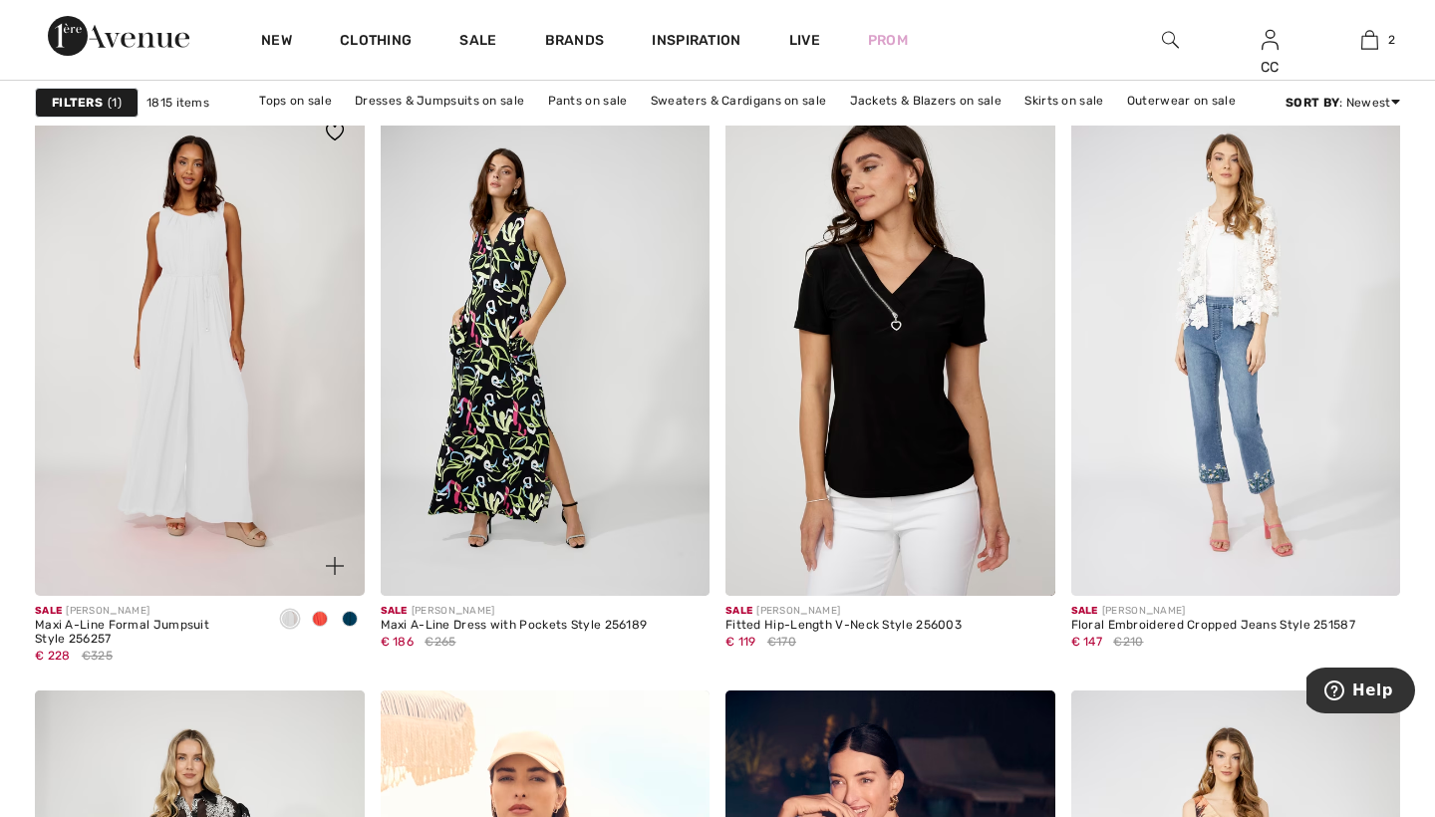
click at [290, 621] on span at bounding box center [290, 619] width 16 height 16
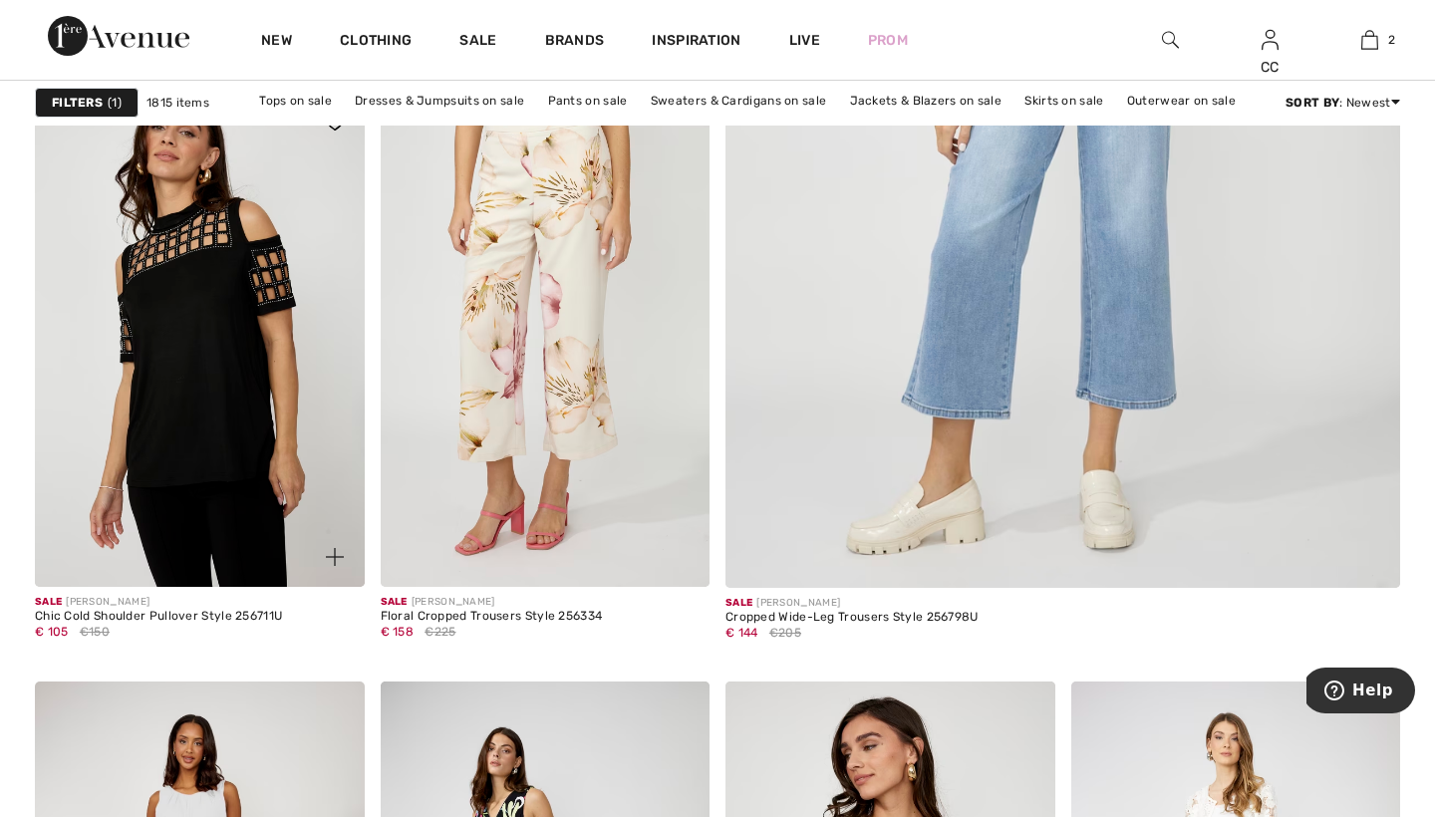
scroll to position [828, 0]
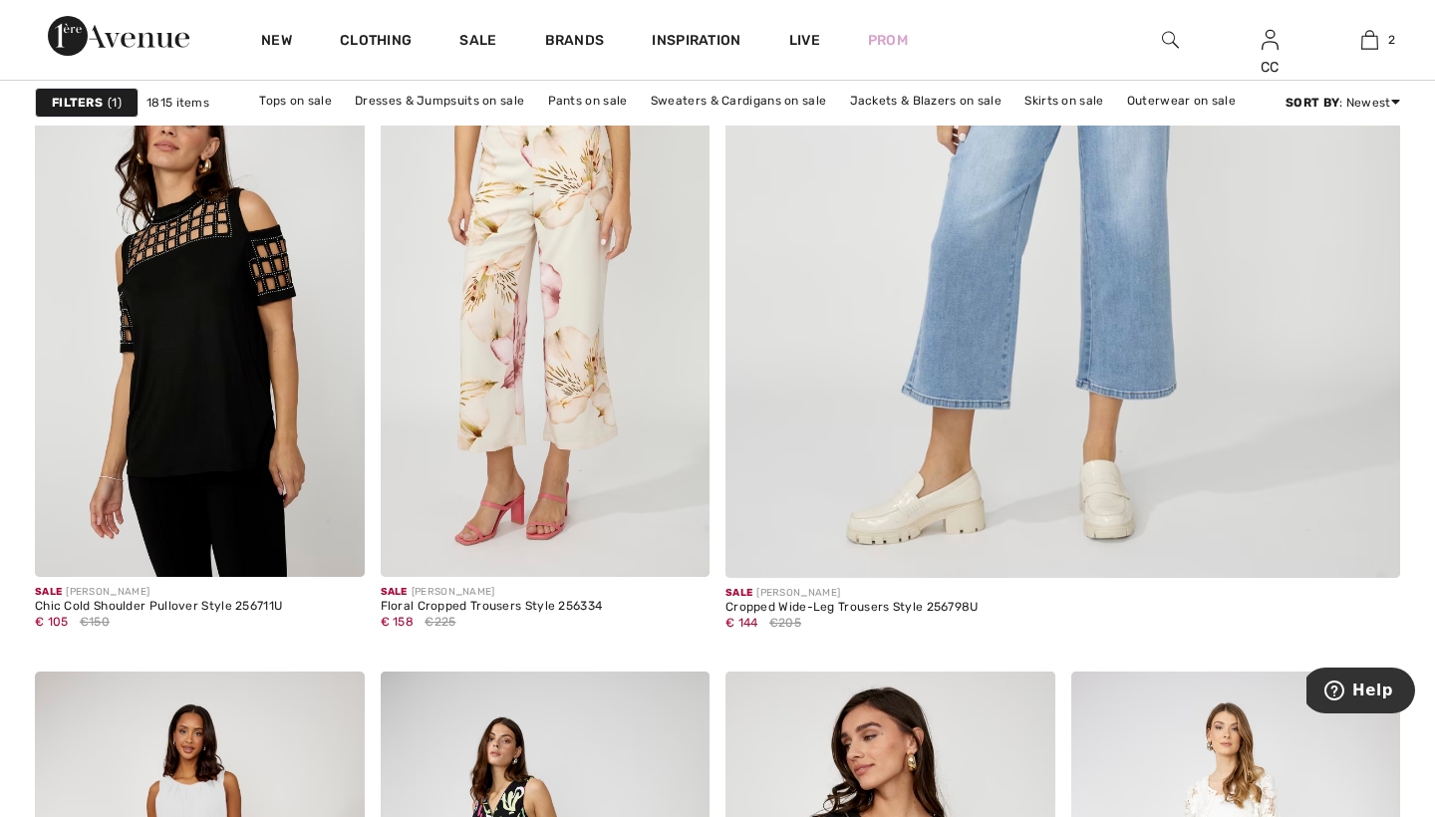
click at [92, 92] on div "Filters 1" at bounding box center [87, 103] width 104 height 30
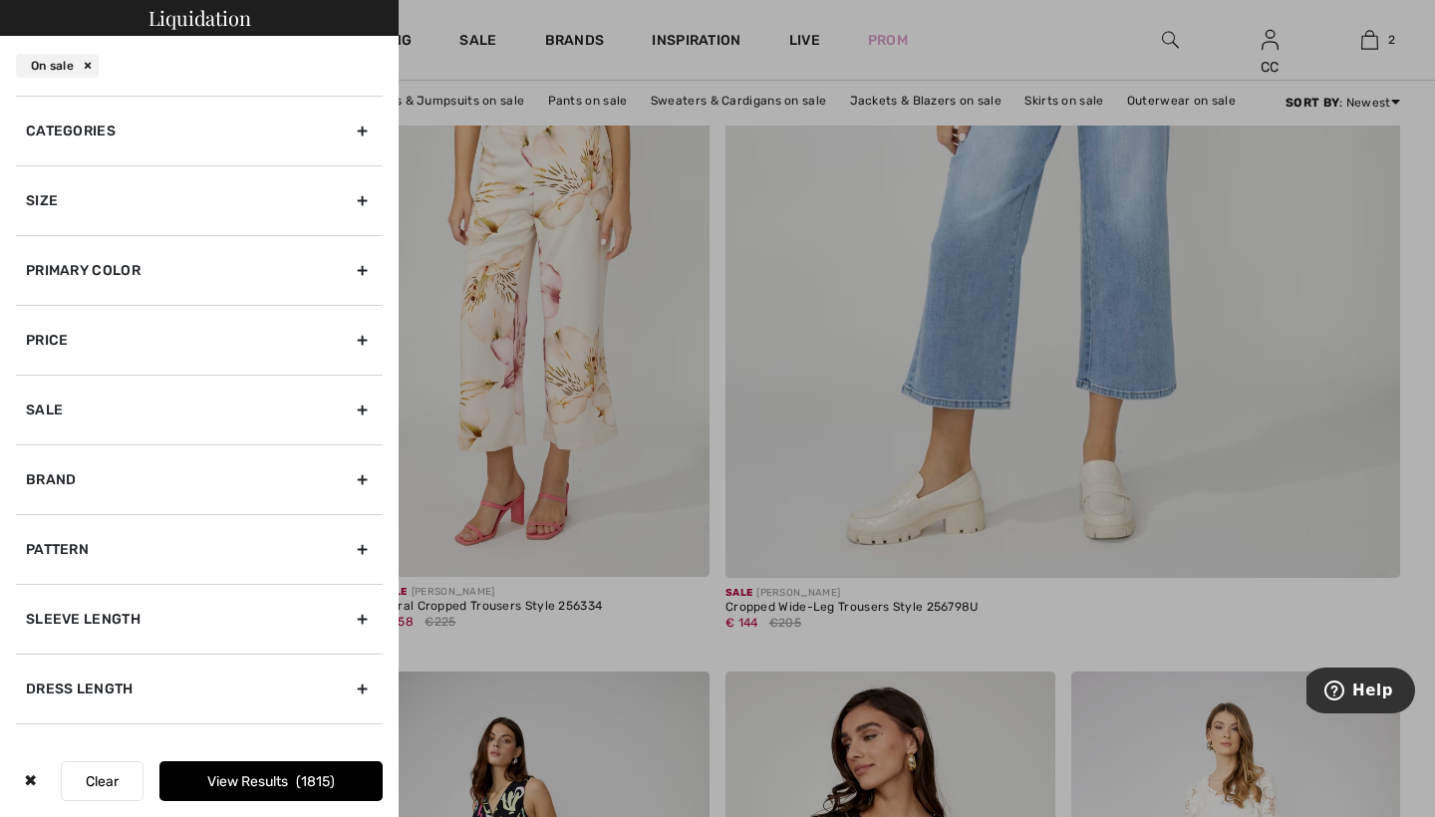
click at [119, 188] on div "Size" at bounding box center [199, 200] width 367 height 70
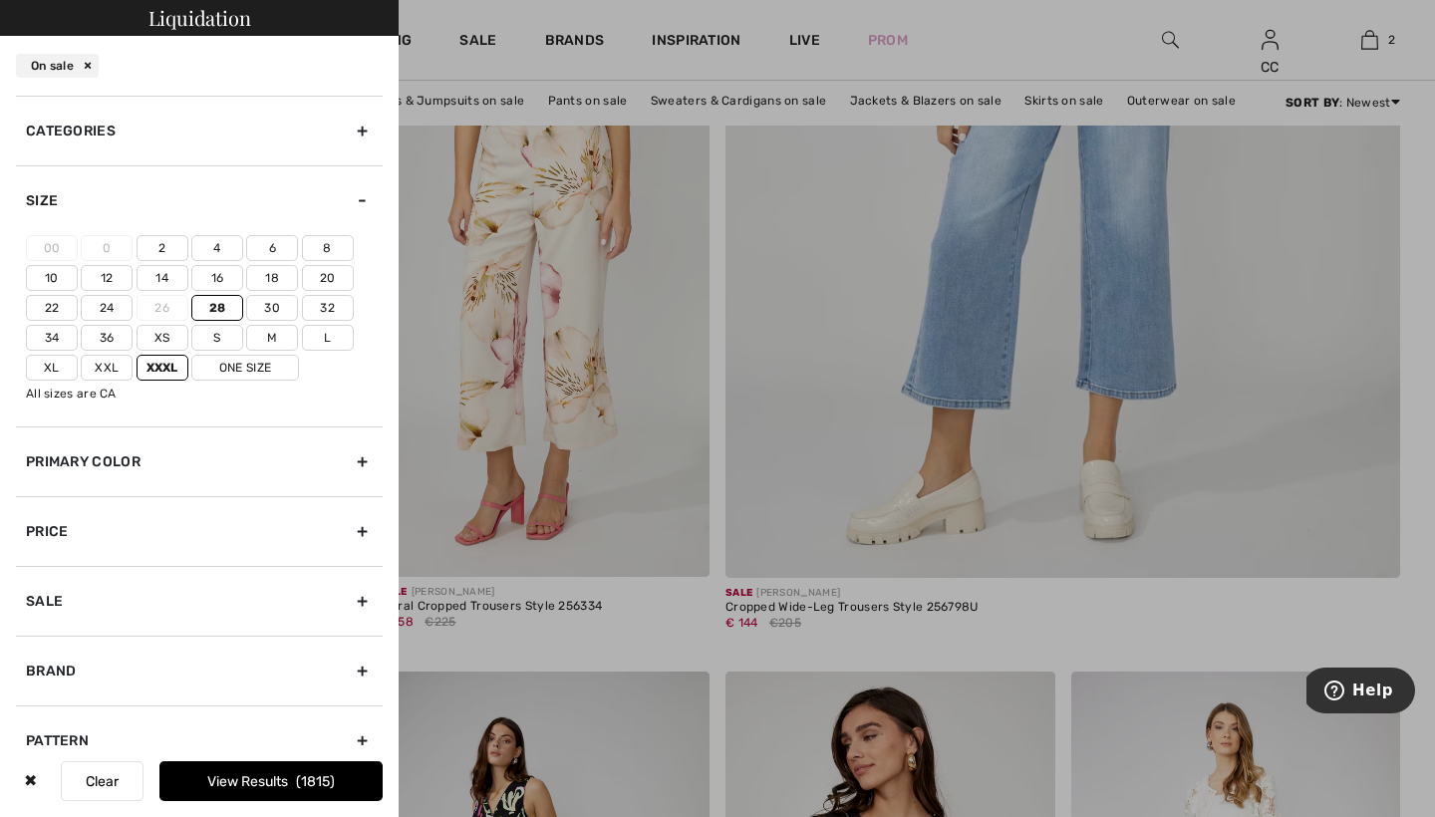
click at [220, 302] on label "28" at bounding box center [217, 308] width 52 height 26
click at [0, 0] on input"] "28" at bounding box center [0, 0] width 0 height 0
click at [112, 306] on label "24" at bounding box center [107, 308] width 52 height 26
click at [0, 0] on input"] "24" at bounding box center [0, 0] width 0 height 0
click at [62, 305] on label "22" at bounding box center [52, 308] width 52 height 26
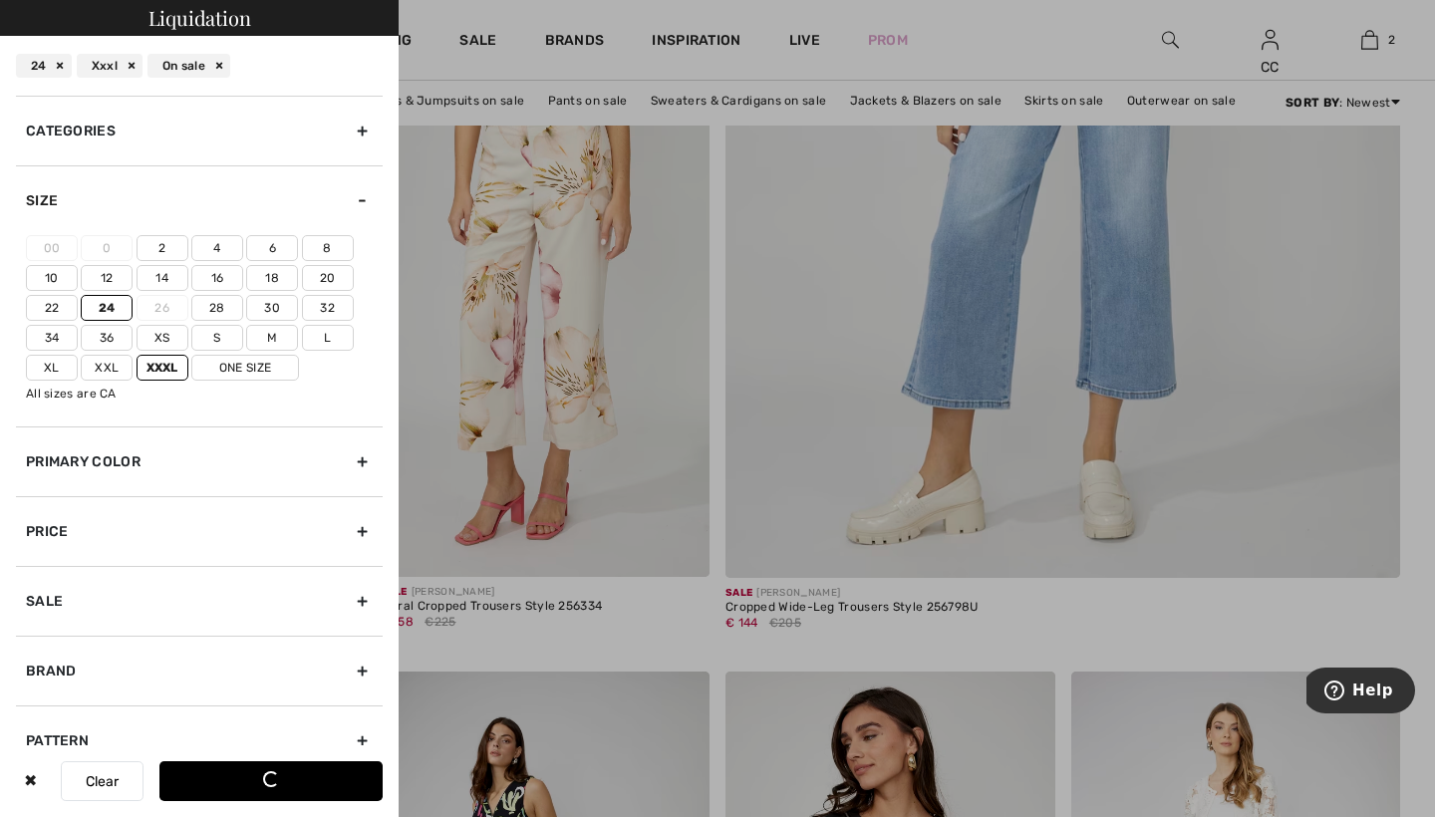
click at [0, 0] on input"] "22" at bounding box center [0, 0] width 0 height 0
click at [111, 377] on label "Xxl" at bounding box center [107, 368] width 52 height 26
click at [0, 0] on input"] "Xxl" at bounding box center [0, 0] width 0 height 0
click at [279, 773] on button "View Results 564" at bounding box center [270, 782] width 223 height 40
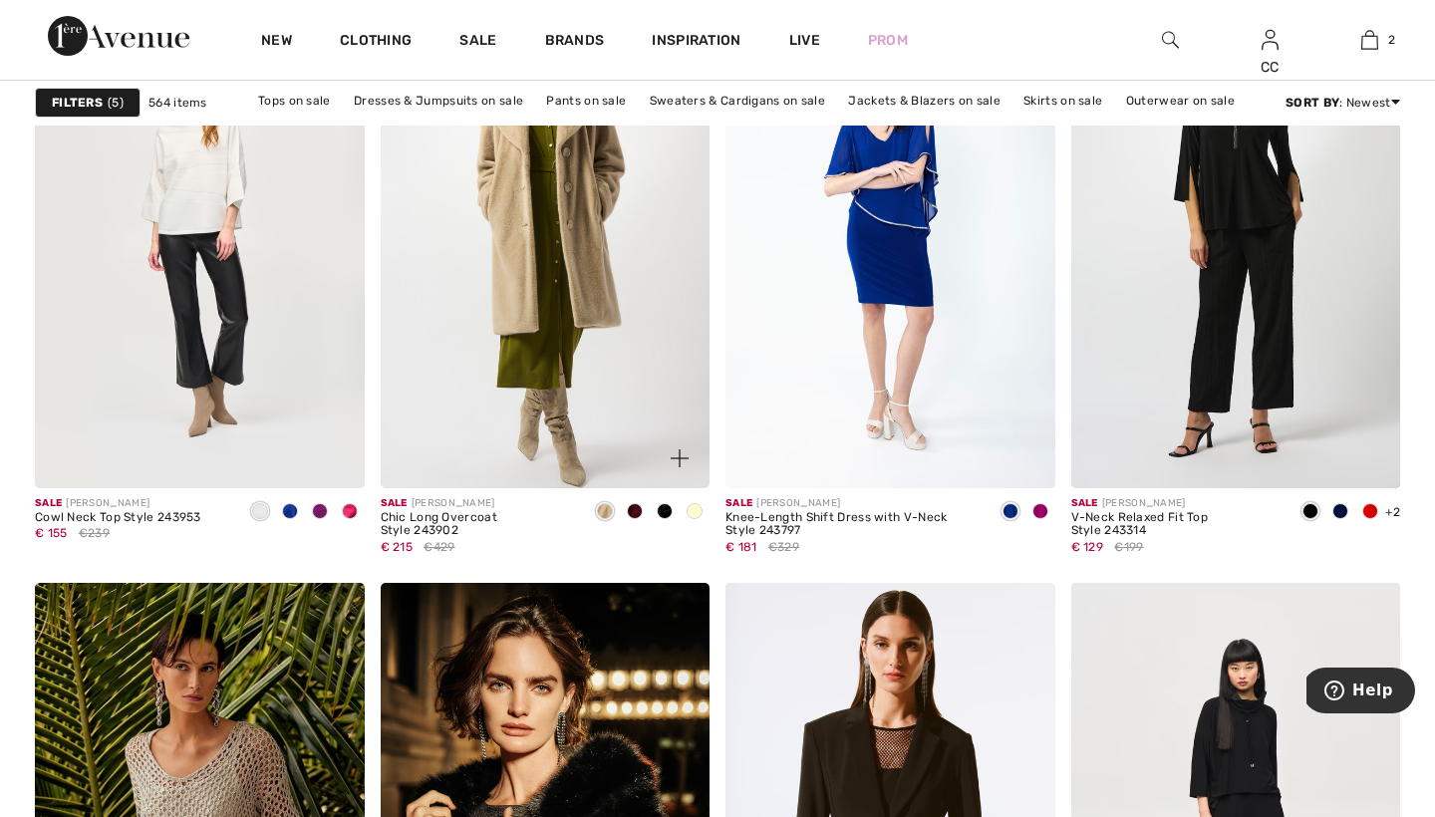
scroll to position [3508, 0]
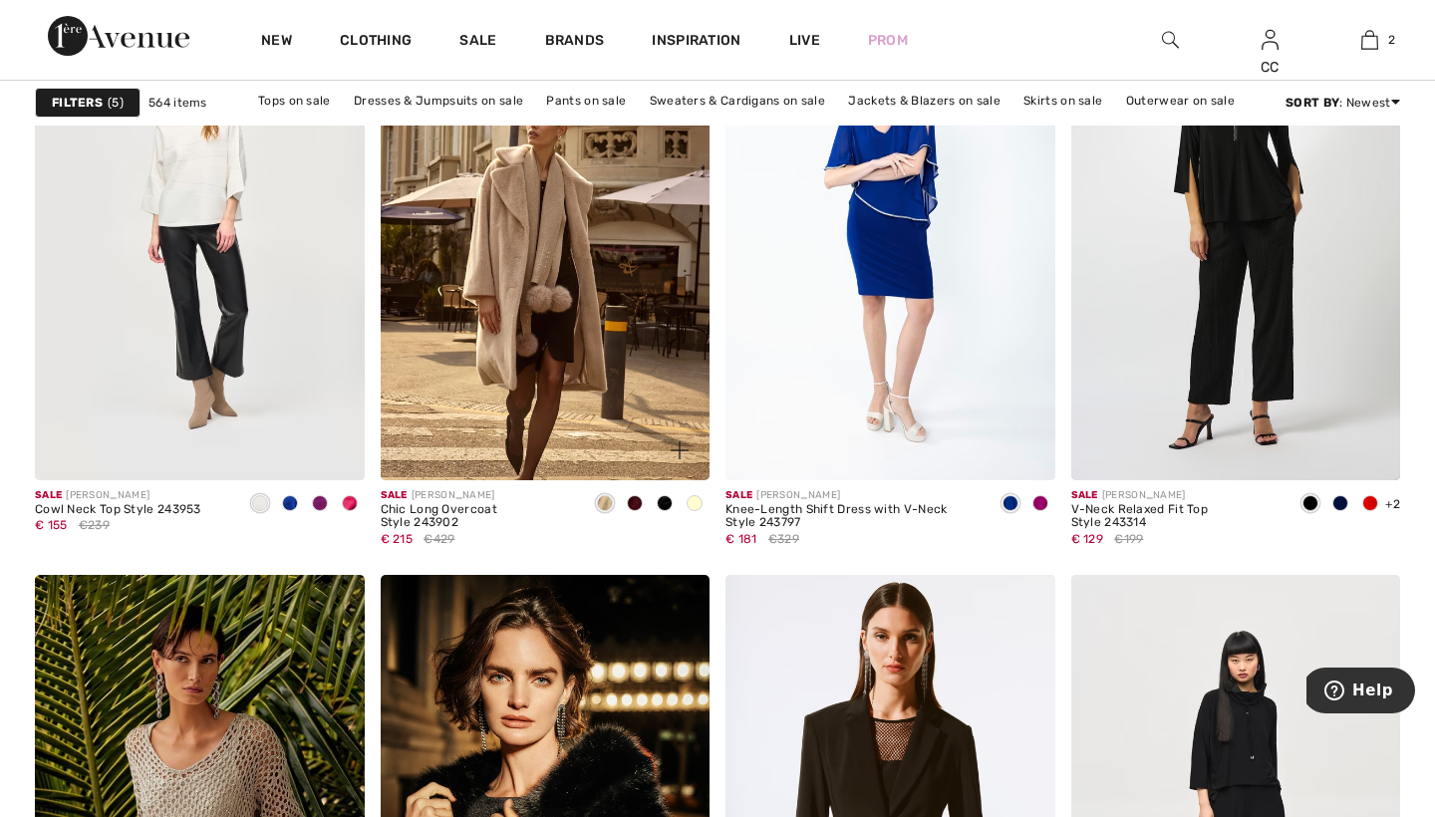
click at [688, 499] on span at bounding box center [695, 503] width 16 height 16
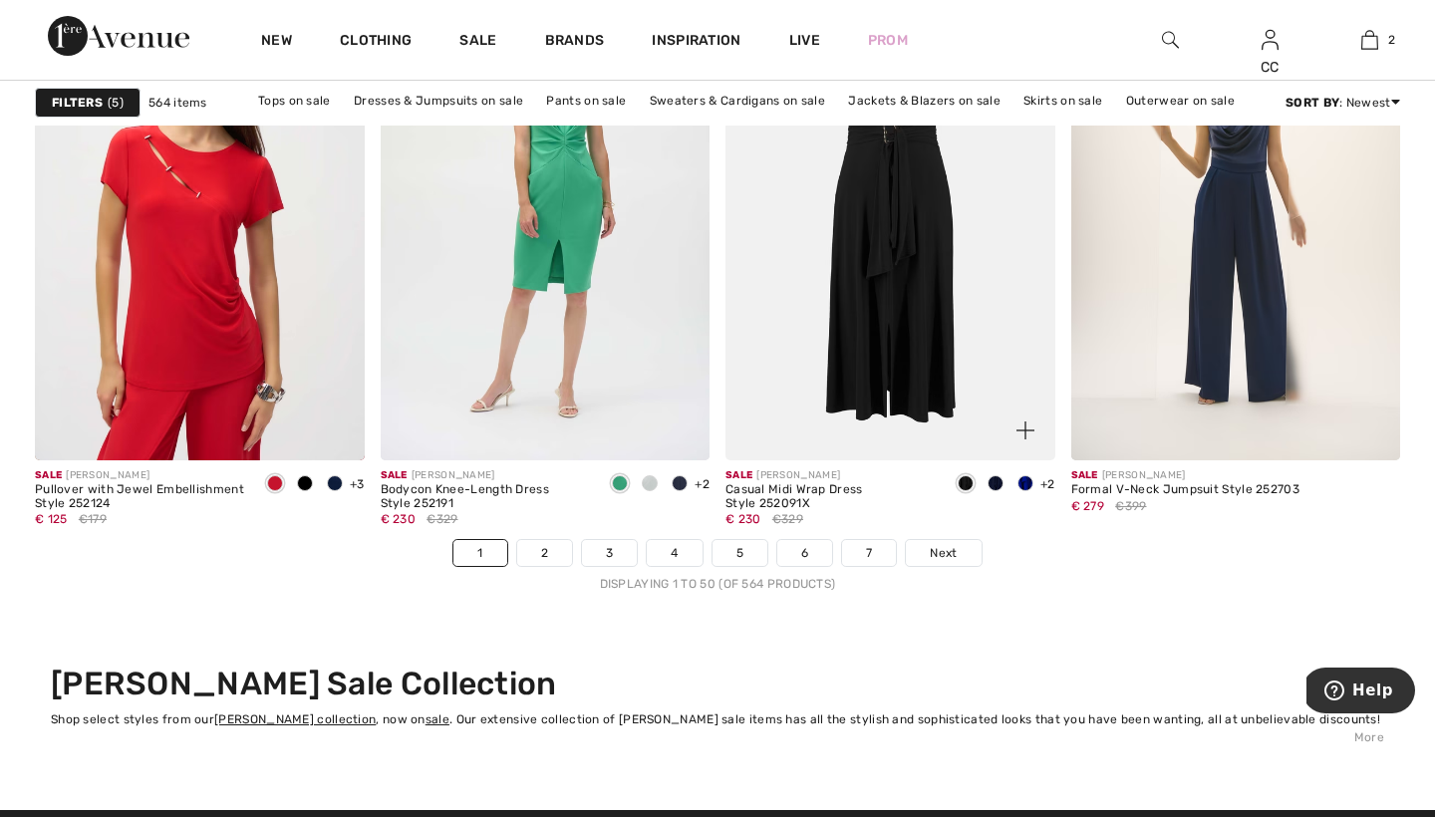
scroll to position [8712, 0]
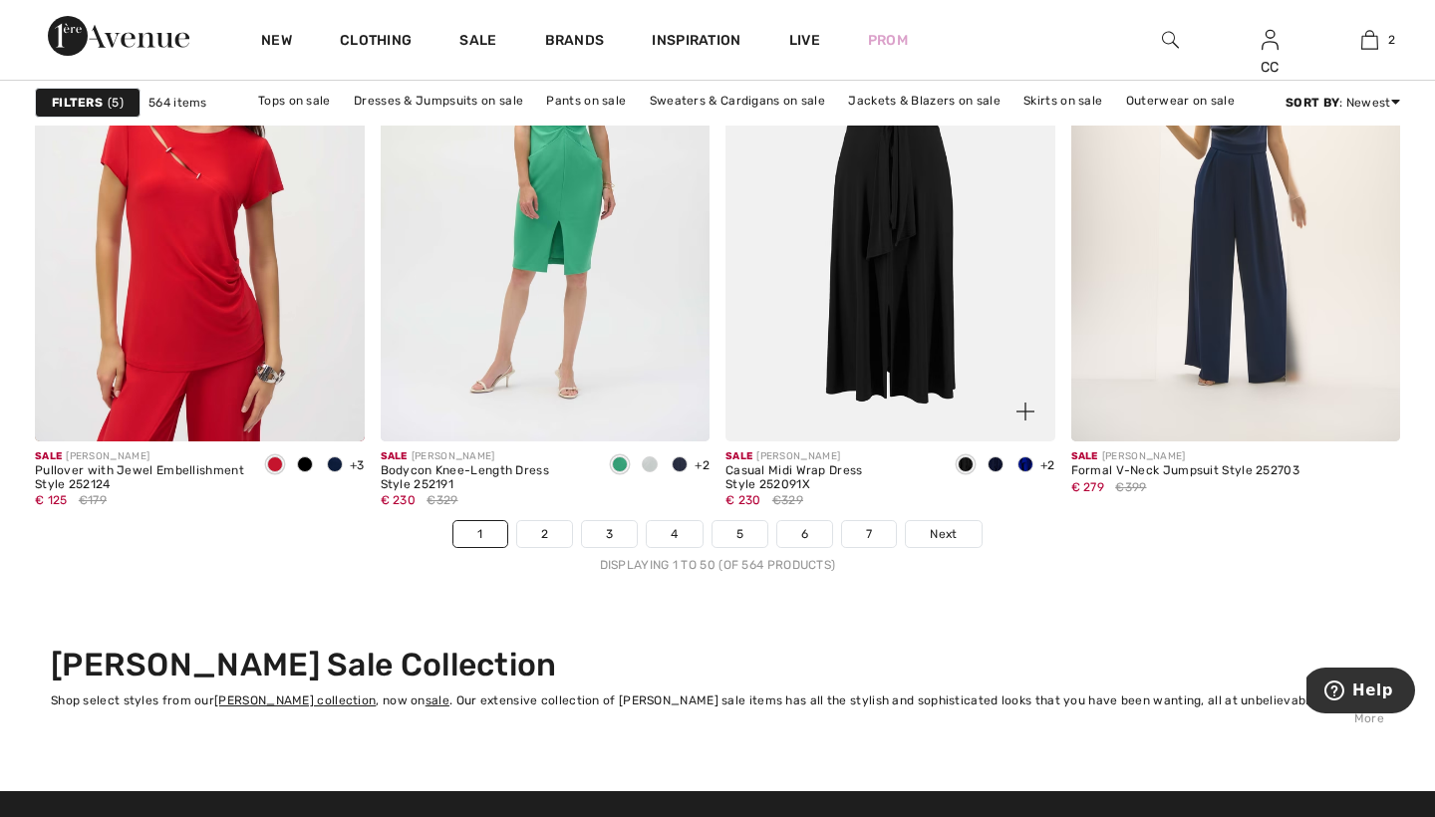
click at [879, 333] on img at bounding box center [891, 194] width 330 height 494
